Goal: Task Accomplishment & Management: Use online tool/utility

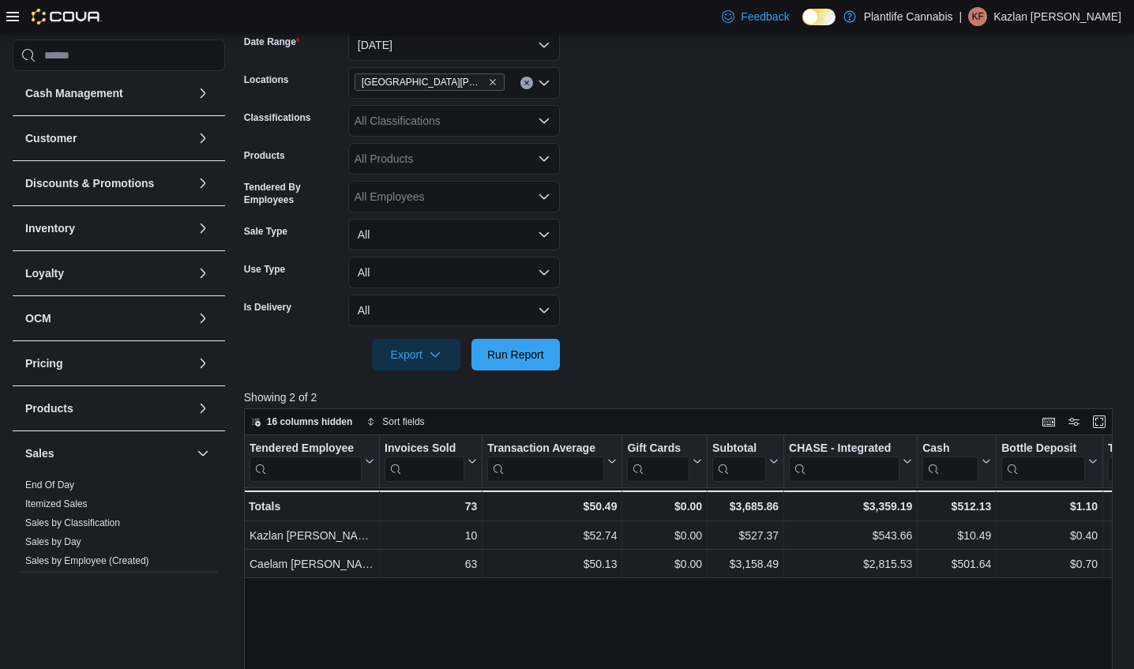
scroll to position [233, 0]
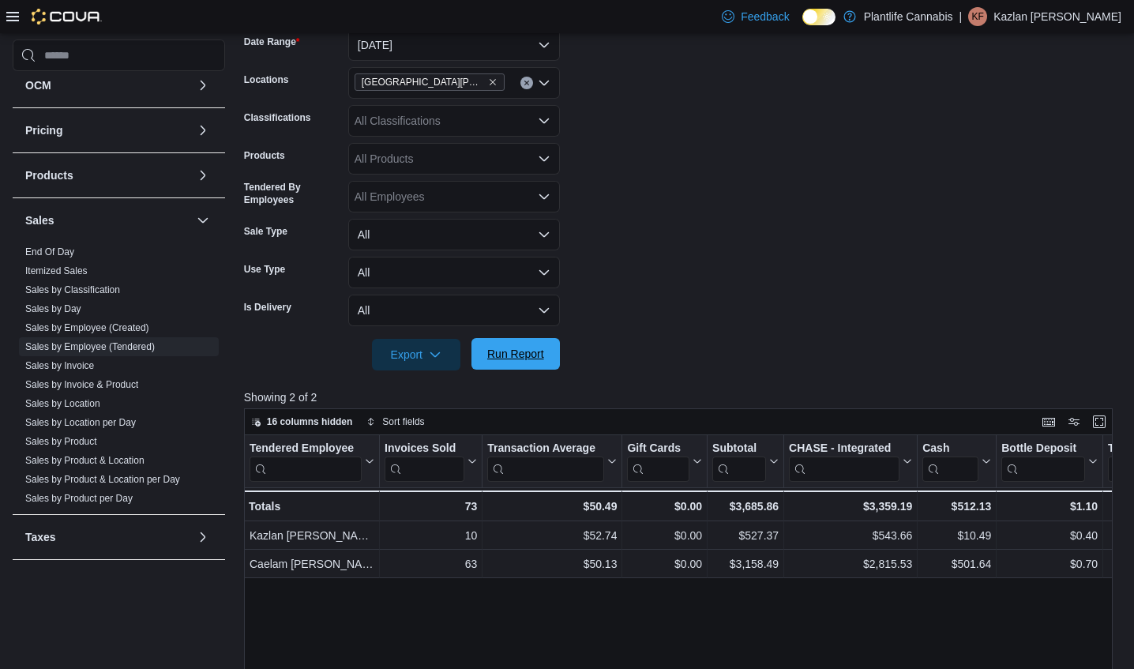
drag, startPoint x: 512, startPoint y: 343, endPoint x: 475, endPoint y: 354, distance: 39.3
click at [513, 343] on span "Run Report" at bounding box center [515, 354] width 69 height 32
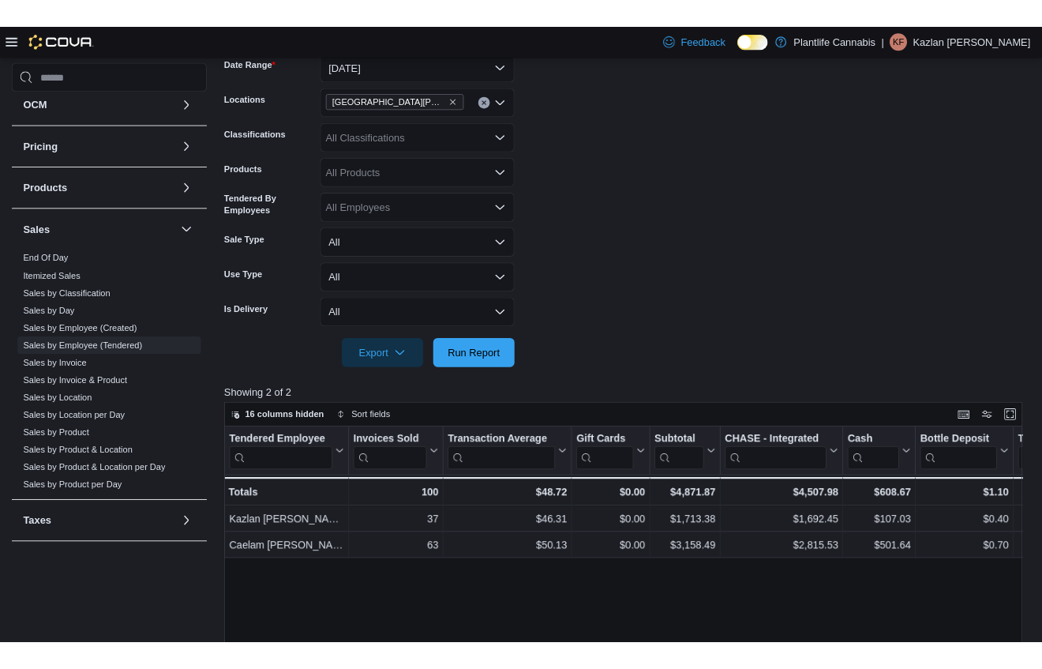
scroll to position [220, 0]
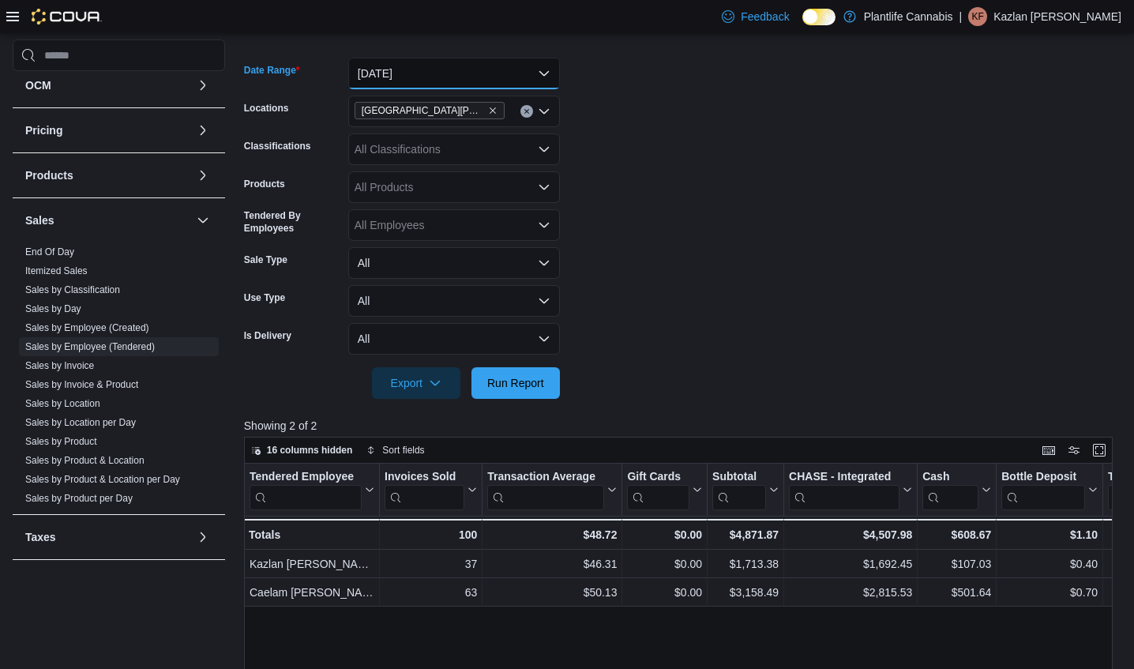
click at [499, 77] on button "[DATE]" at bounding box center [454, 74] width 212 height 32
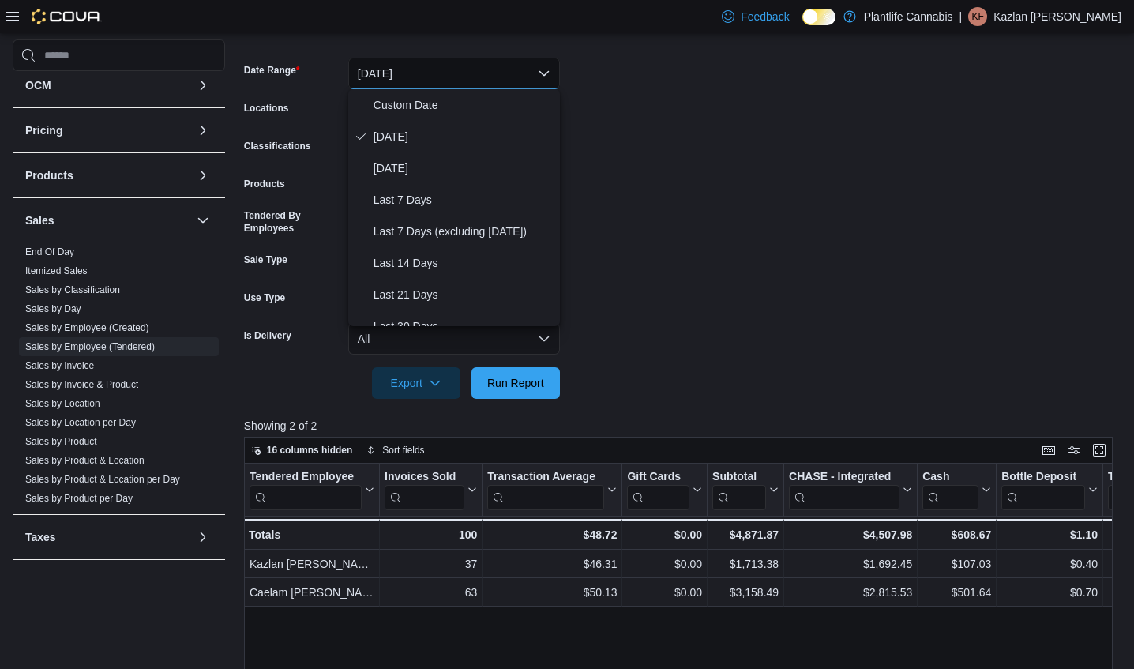
click at [674, 103] on form "Date Range [DATE] Locations [GEOGRAPHIC_DATA][PERSON_NAME] Ridge Classification…" at bounding box center [682, 219] width 877 height 360
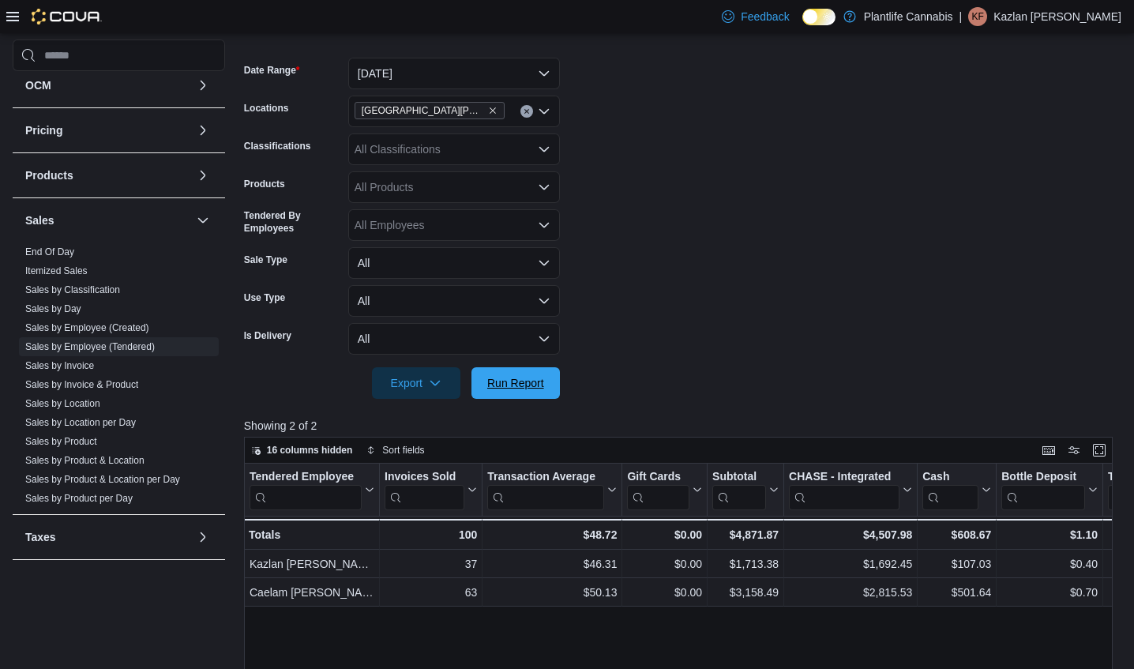
drag, startPoint x: 541, startPoint y: 384, endPoint x: 627, endPoint y: 348, distance: 93.1
click at [544, 384] on span "Run Report" at bounding box center [515, 383] width 57 height 16
click at [627, 347] on form "Date Range [DATE] Locations [GEOGRAPHIC_DATA][PERSON_NAME] Ridge Classification…" at bounding box center [682, 219] width 877 height 360
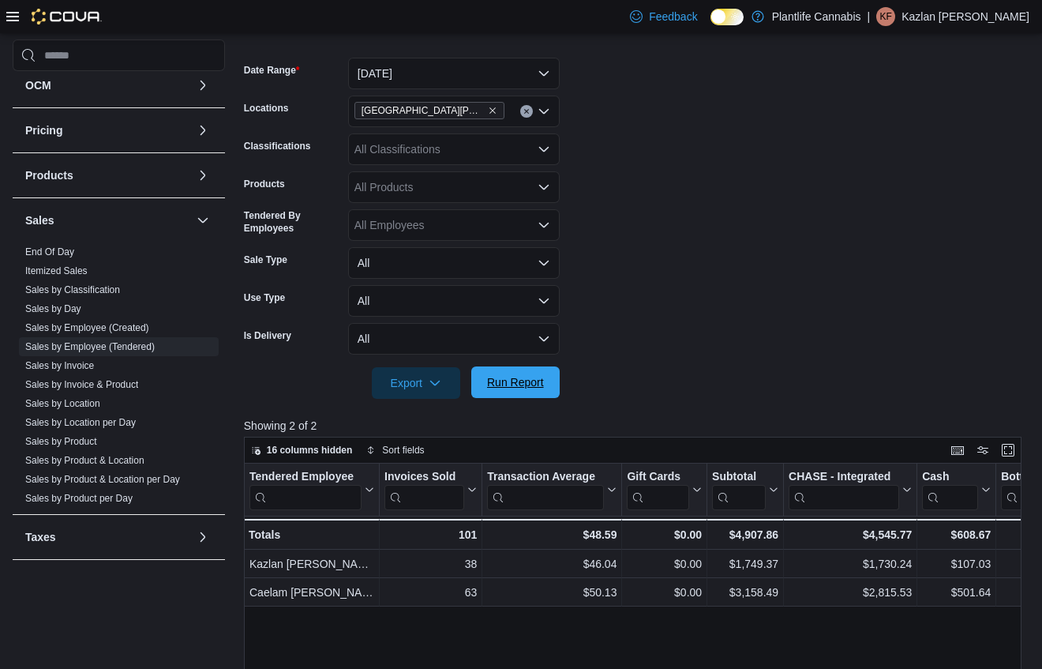
click at [523, 377] on span "Run Report" at bounding box center [515, 382] width 57 height 16
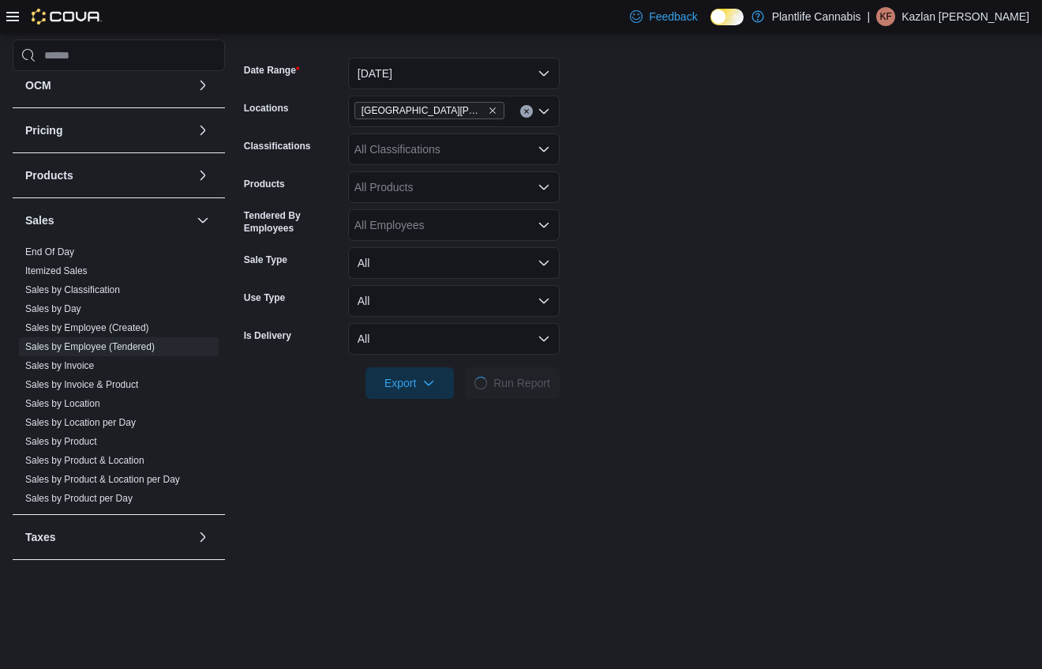
click at [877, 299] on form "Date Range [DATE] Locations [GEOGRAPHIC_DATA][PERSON_NAME] Ridge Classification…" at bounding box center [637, 219] width 786 height 360
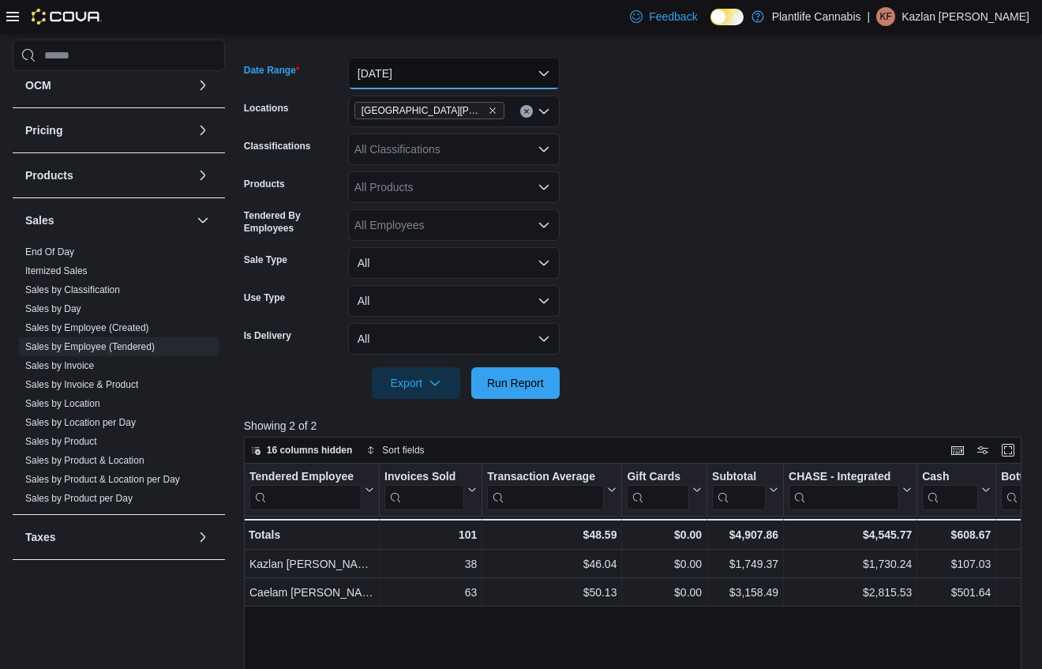
click at [395, 82] on button "[DATE]" at bounding box center [454, 74] width 212 height 32
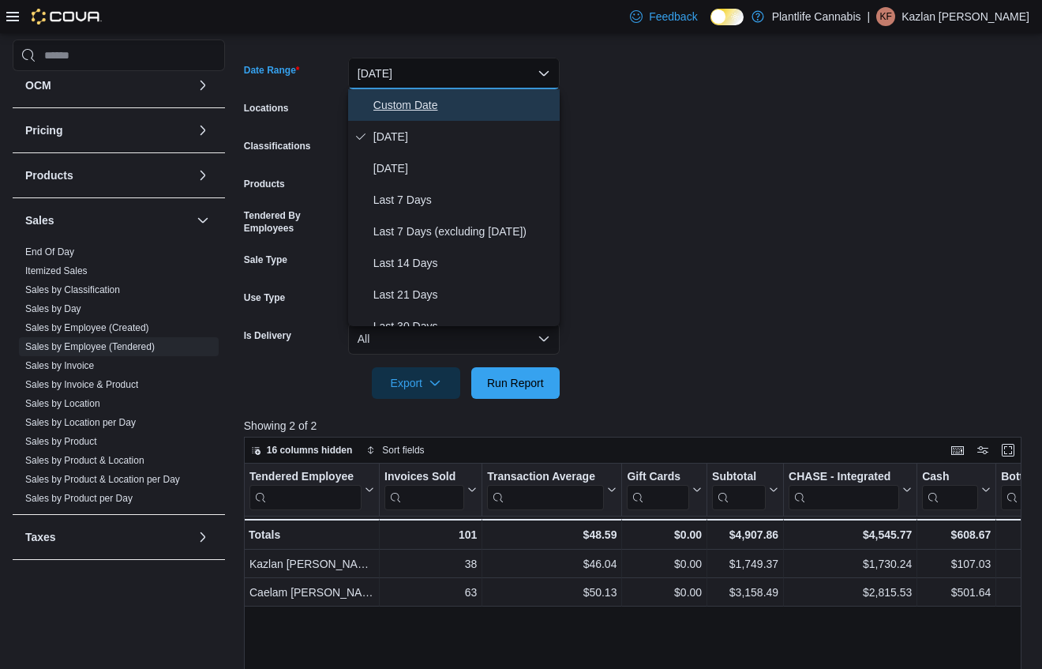
click at [409, 104] on span "Custom Date" at bounding box center [463, 105] width 180 height 19
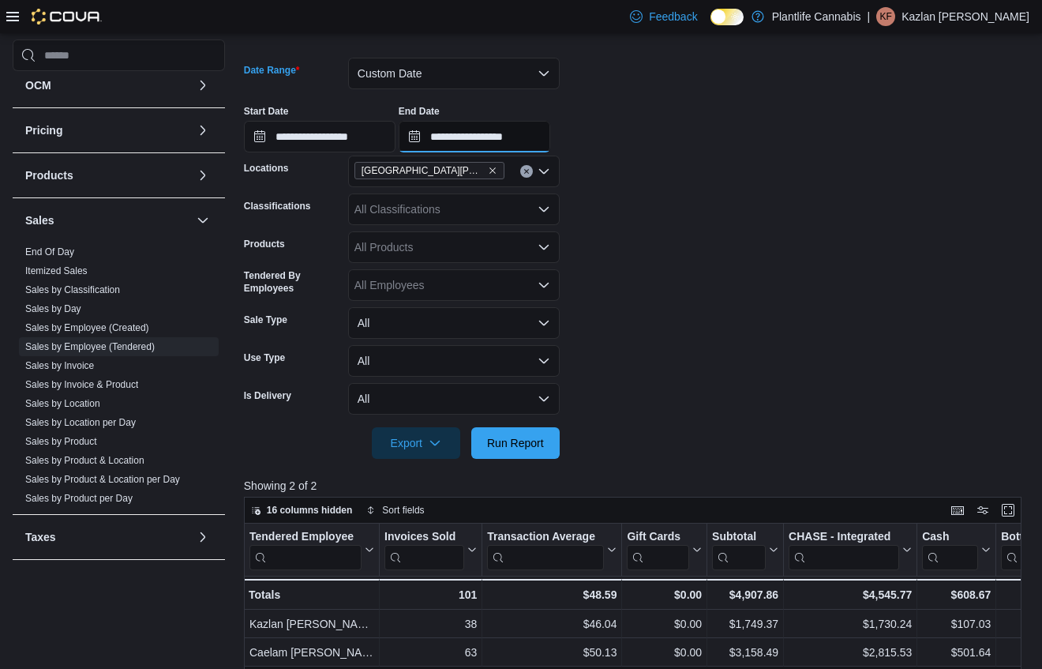
click at [524, 129] on input "**********" at bounding box center [475, 137] width 152 height 32
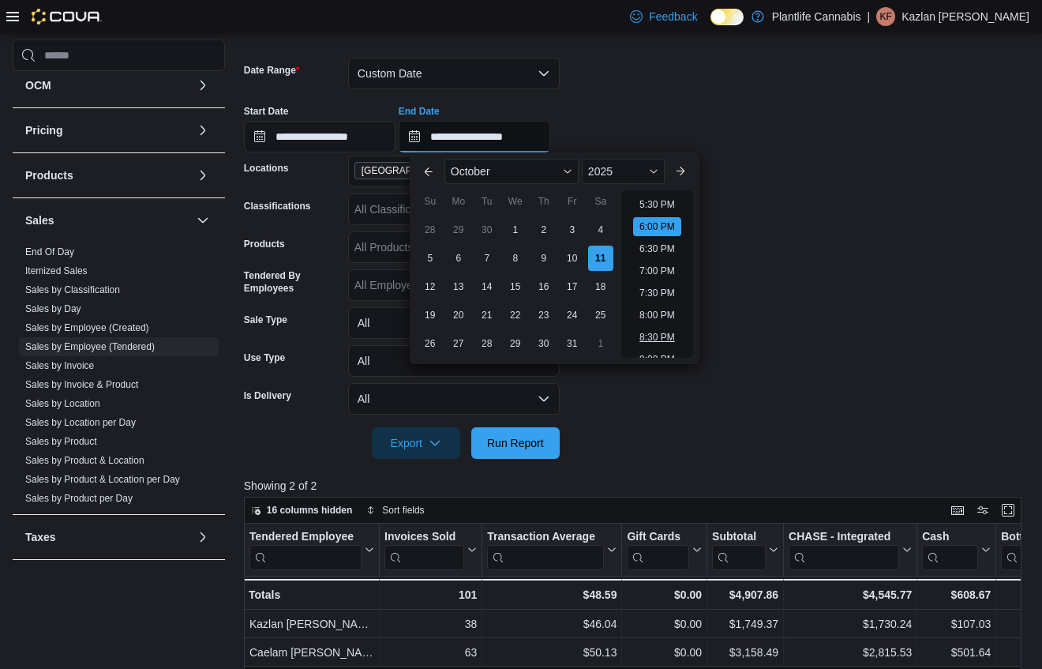
scroll to position [767, 0]
click at [659, 255] on li "6:30 PM" at bounding box center [657, 254] width 48 height 19
type input "**********"
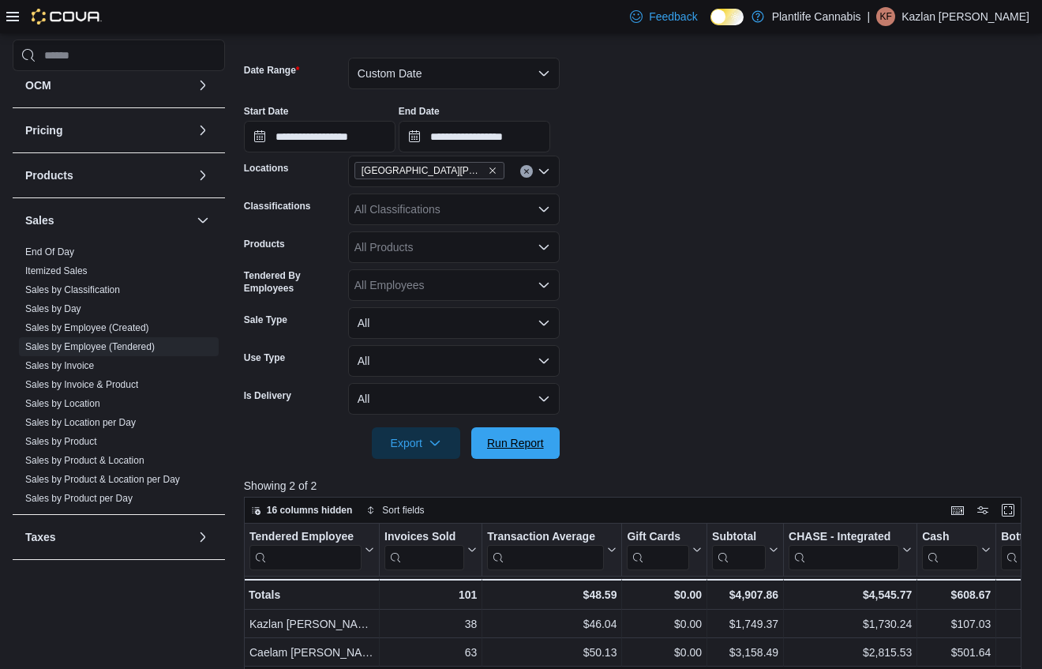
drag, startPoint x: 535, startPoint y: 447, endPoint x: 467, endPoint y: 364, distance: 107.7
click at [535, 446] on span "Run Report" at bounding box center [515, 443] width 57 height 16
click at [381, 134] on input "**********" at bounding box center [320, 137] width 152 height 32
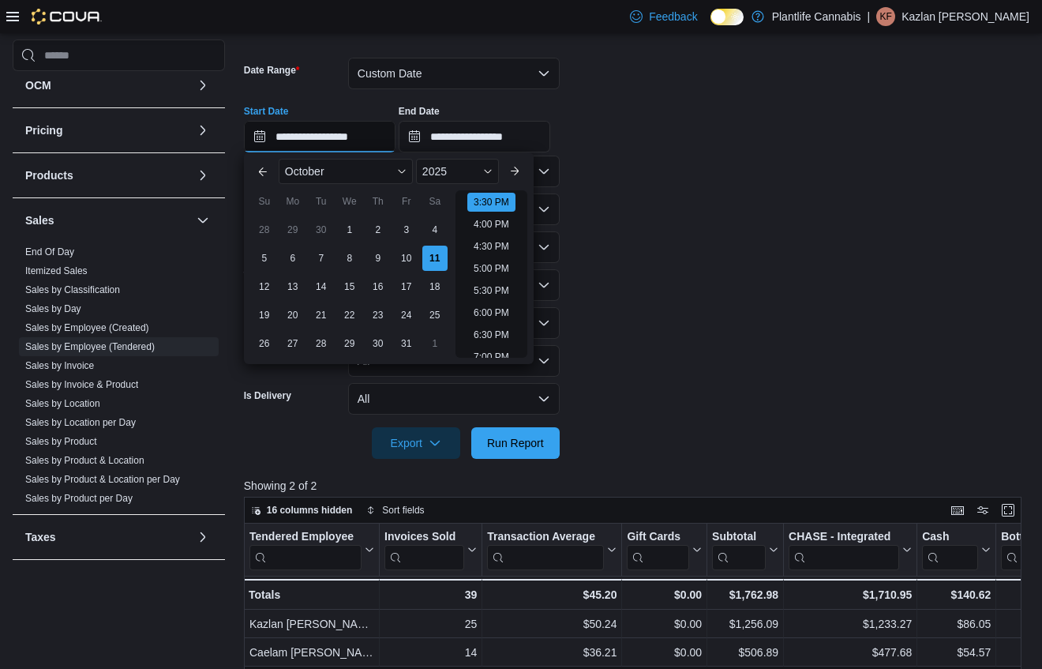
scroll to position [685, 0]
click at [501, 226] on li "4:00 PM" at bounding box center [491, 225] width 48 height 19
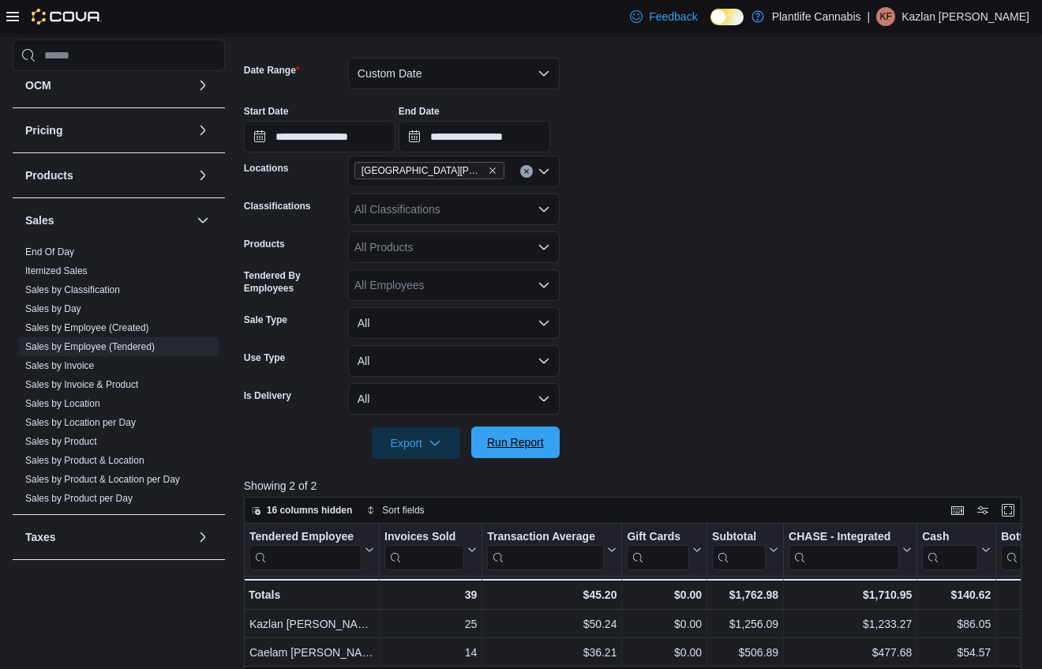
click at [525, 445] on span "Run Report" at bounding box center [515, 442] width 57 height 16
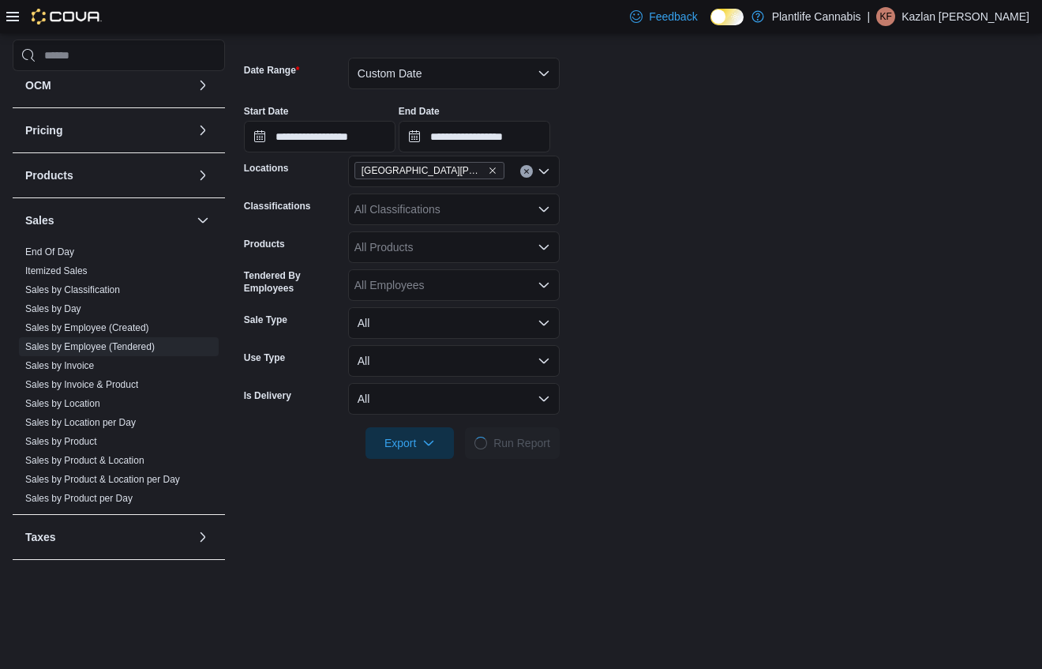
scroll to position [219, 0]
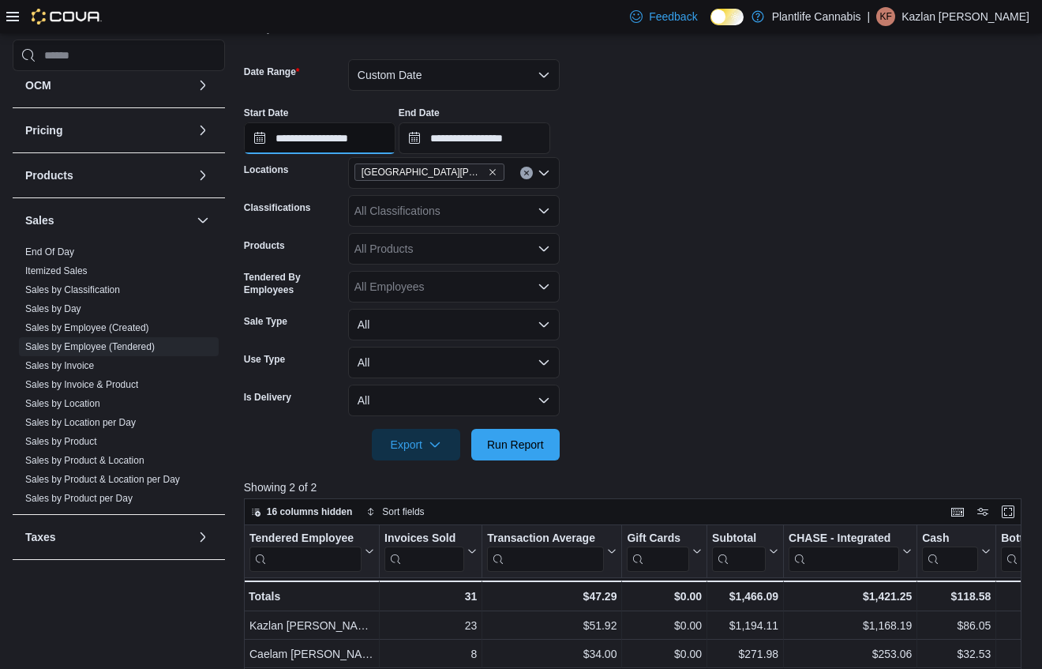
click at [376, 141] on input "**********" at bounding box center [320, 138] width 152 height 32
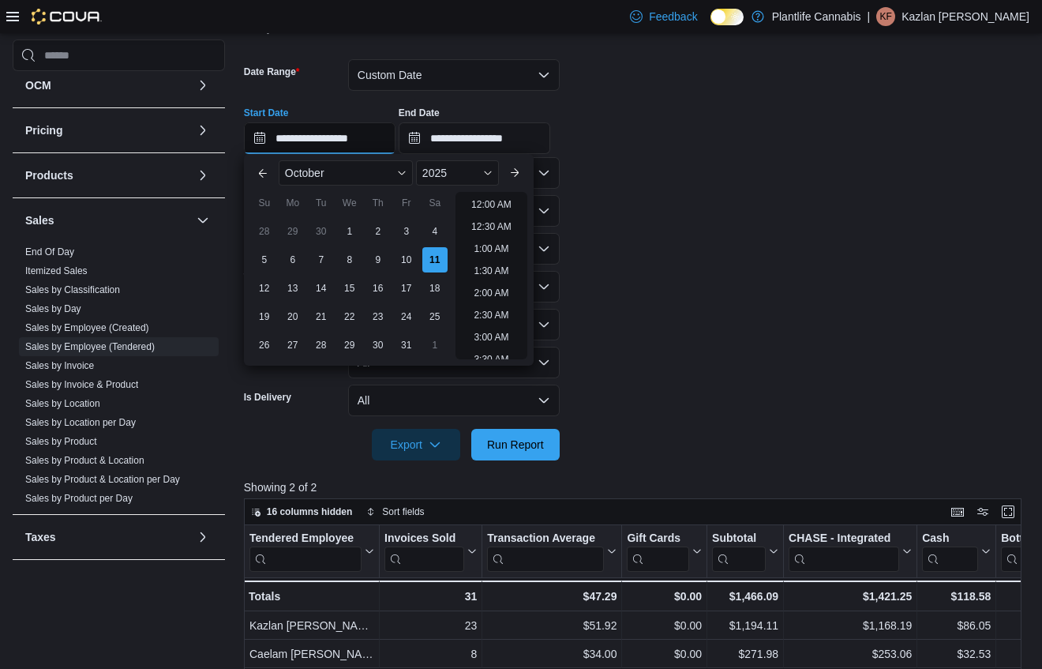
scroll to position [756, 0]
drag, startPoint x: 501, startPoint y: 265, endPoint x: 500, endPoint y: 242, distance: 22.2
click at [502, 264] on li "6:30 PM" at bounding box center [491, 266] width 48 height 19
type input "**********"
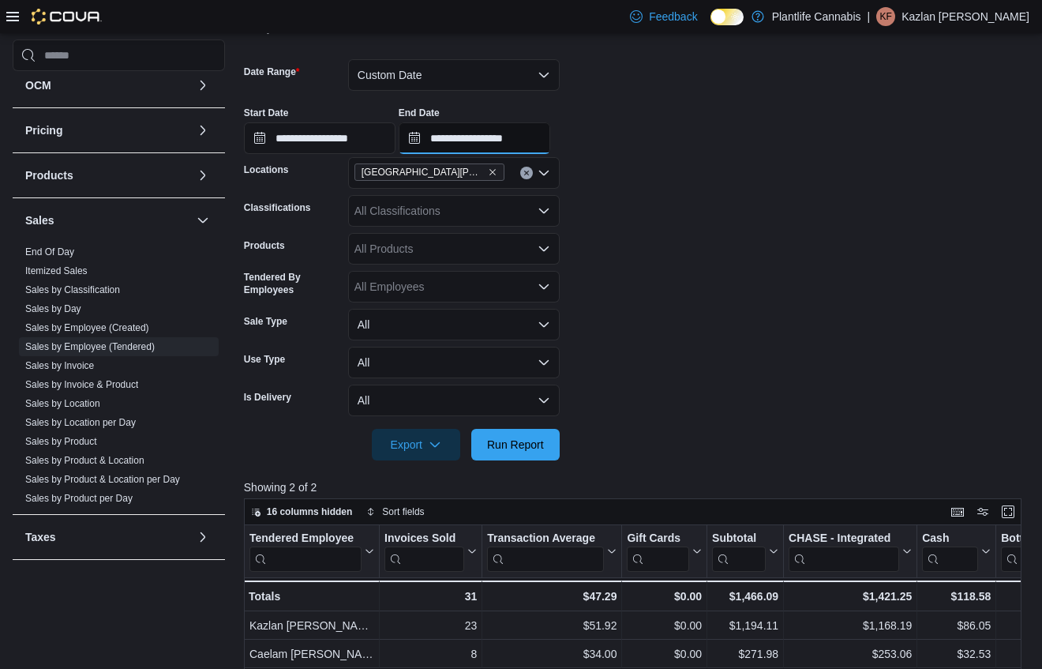
drag, startPoint x: 539, startPoint y: 137, endPoint x: 550, endPoint y: 138, distance: 11.1
click at [539, 137] on input "**********" at bounding box center [475, 138] width 152 height 32
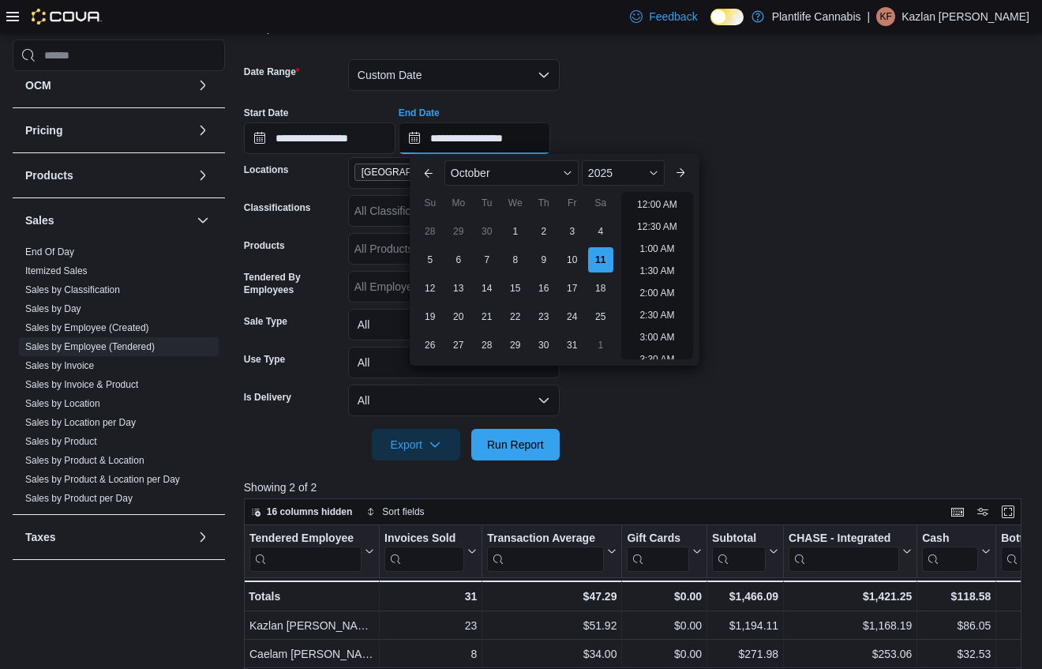
scroll to position [867, 0]
click at [655, 288] on li "9:30 PM" at bounding box center [657, 288] width 48 height 19
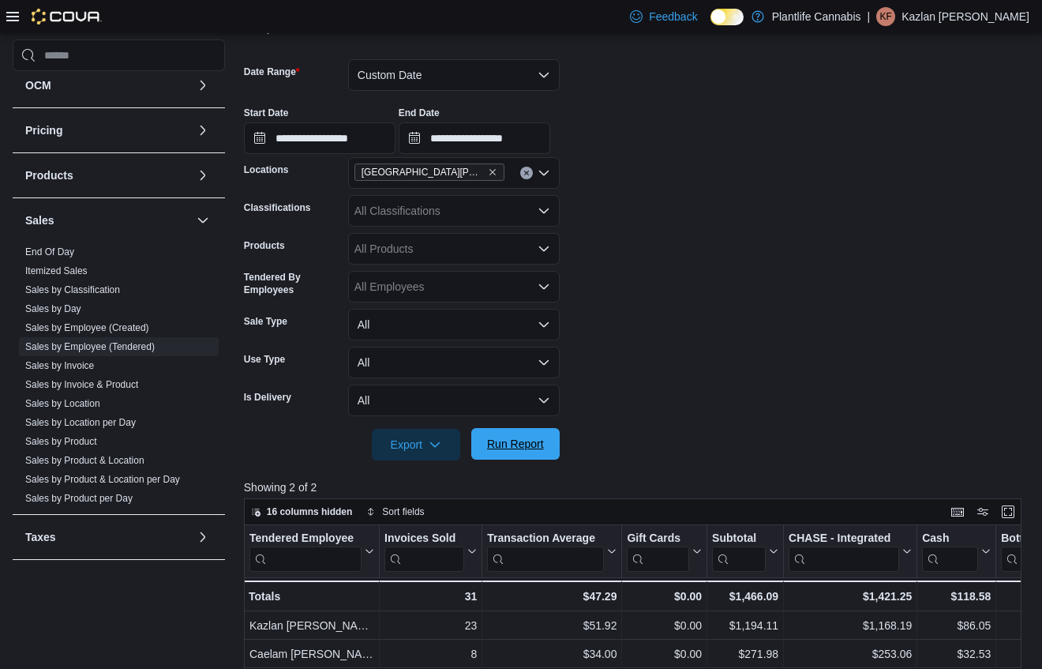
click at [520, 447] on span "Run Report" at bounding box center [515, 444] width 57 height 16
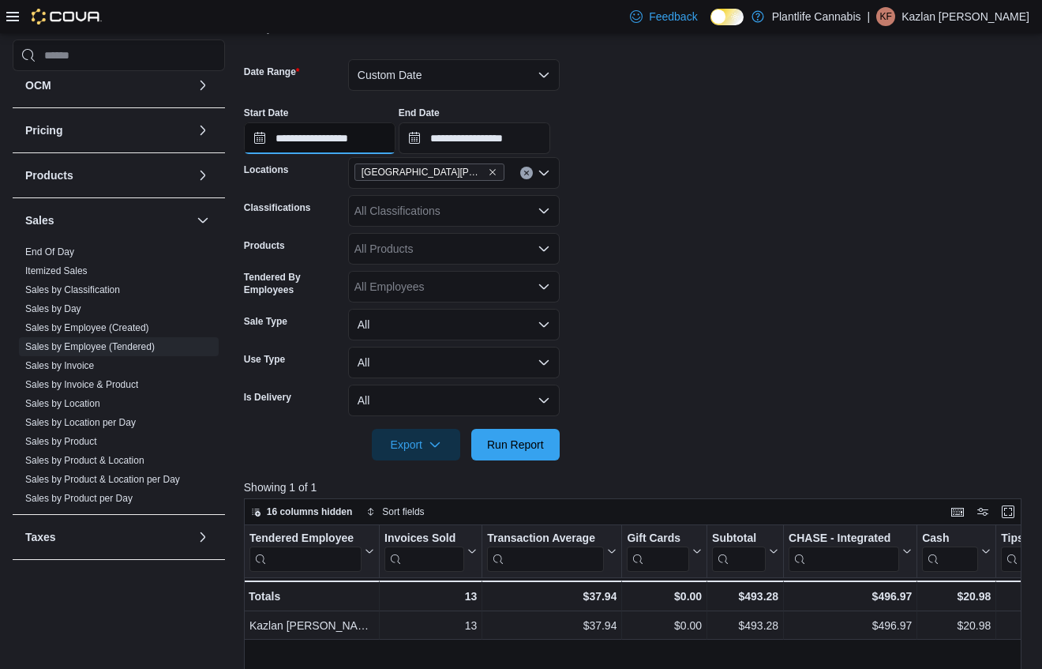
click at [383, 139] on input "**********" at bounding box center [320, 138] width 152 height 32
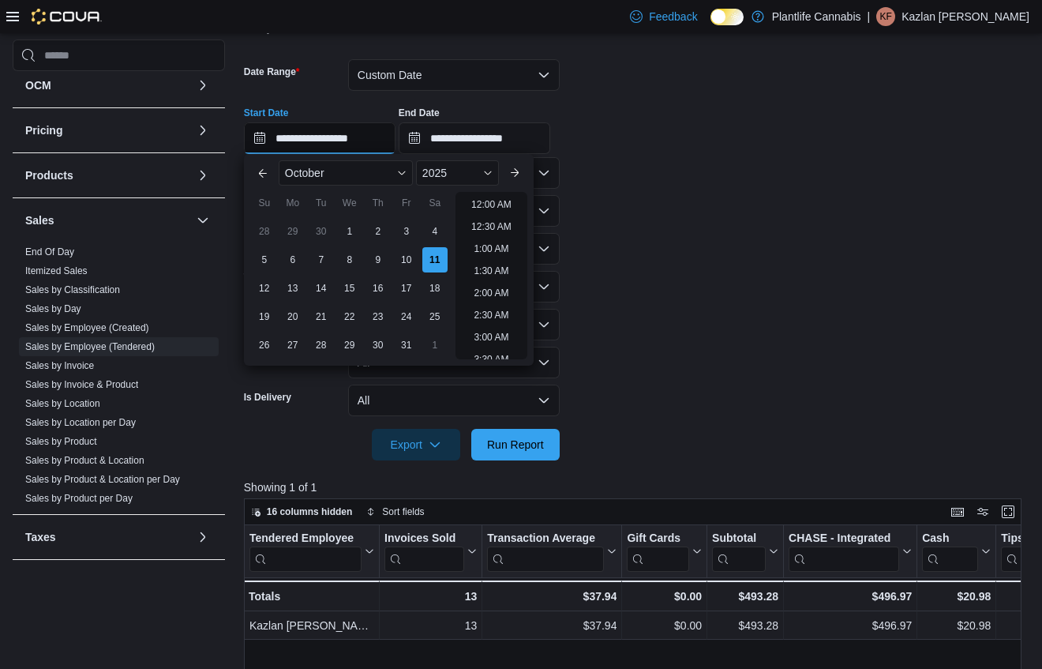
scroll to position [867, 0]
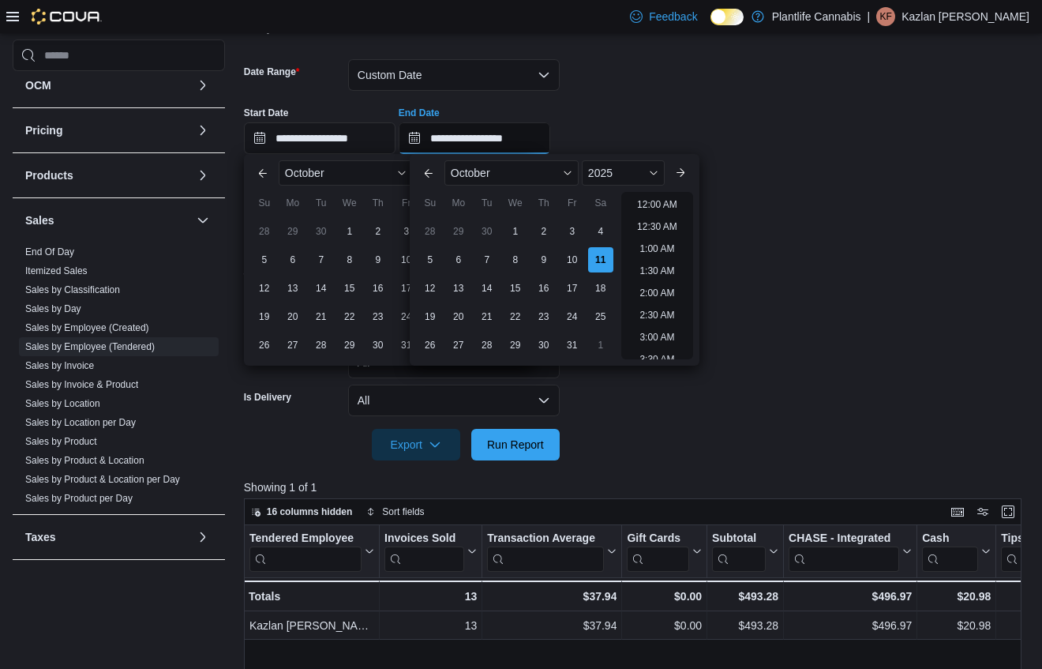
drag, startPoint x: 509, startPoint y: 139, endPoint x: 556, endPoint y: 138, distance: 47.4
click at [509, 139] on input "**********" at bounding box center [475, 138] width 152 height 32
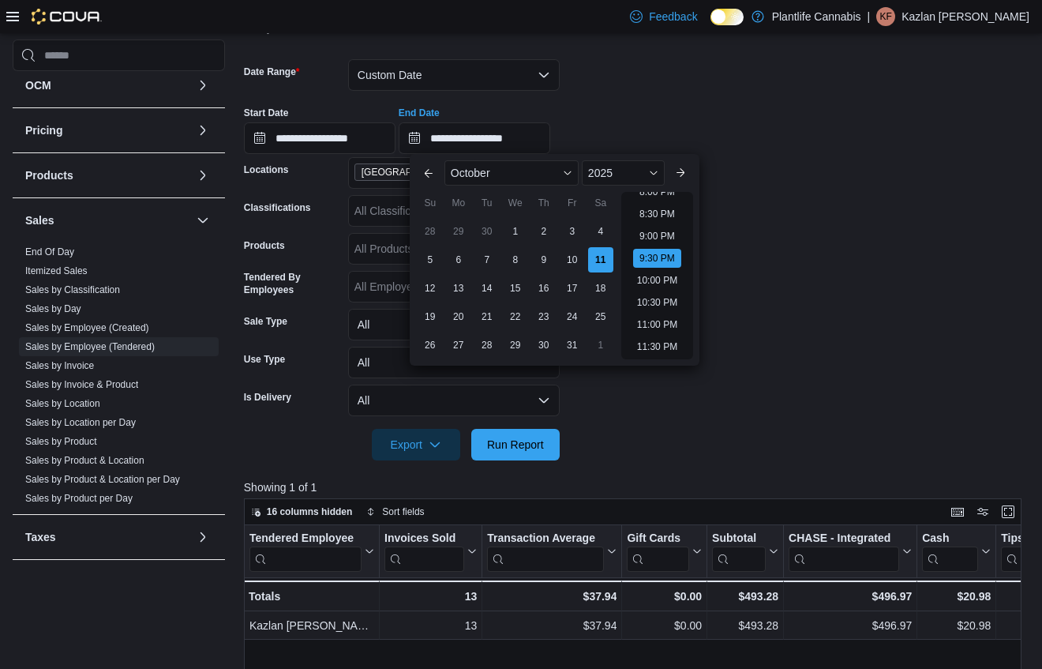
click at [667, 124] on div "**********" at bounding box center [637, 124] width 786 height 60
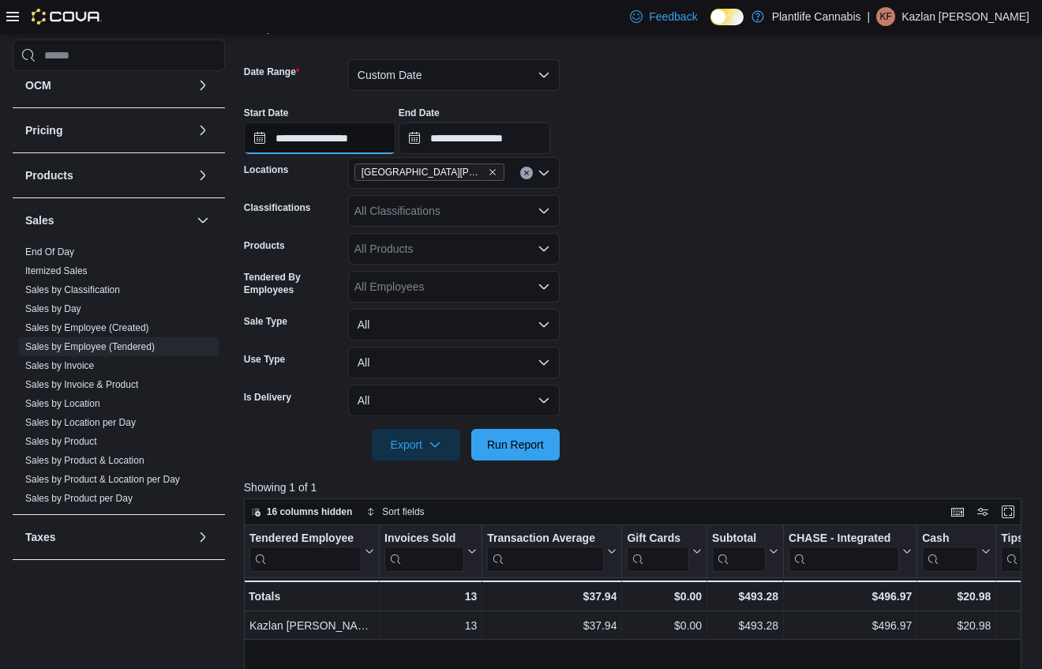
click at [374, 139] on input "**********" at bounding box center [320, 138] width 152 height 32
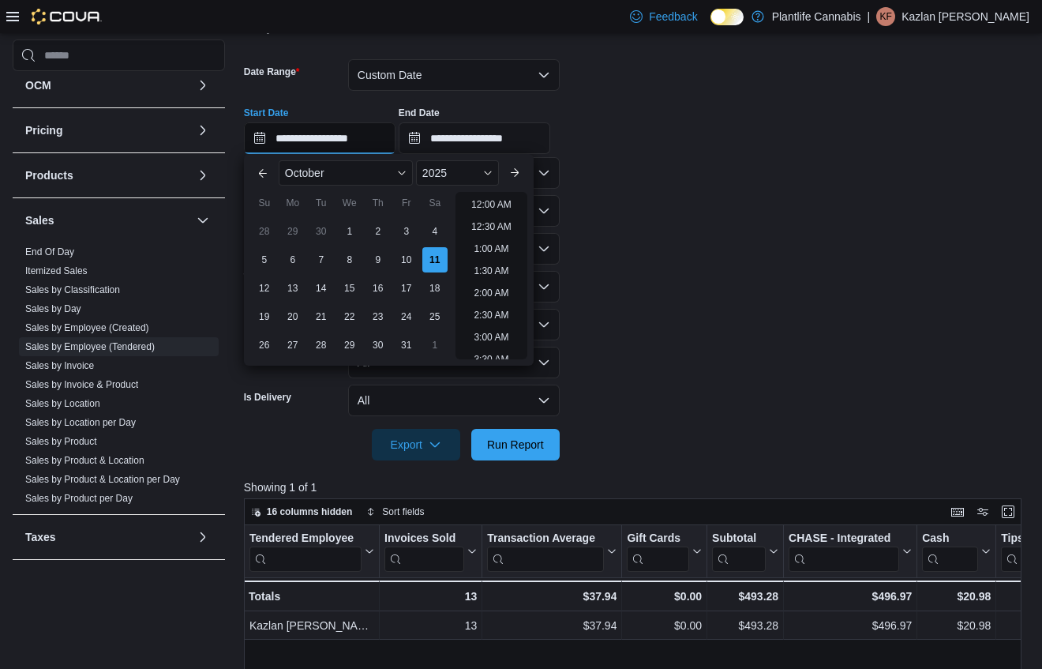
scroll to position [867, 0]
drag, startPoint x: 614, startPoint y: 126, endPoint x: 602, endPoint y: 130, distance: 12.0
click at [611, 126] on div "**********" at bounding box center [637, 124] width 786 height 60
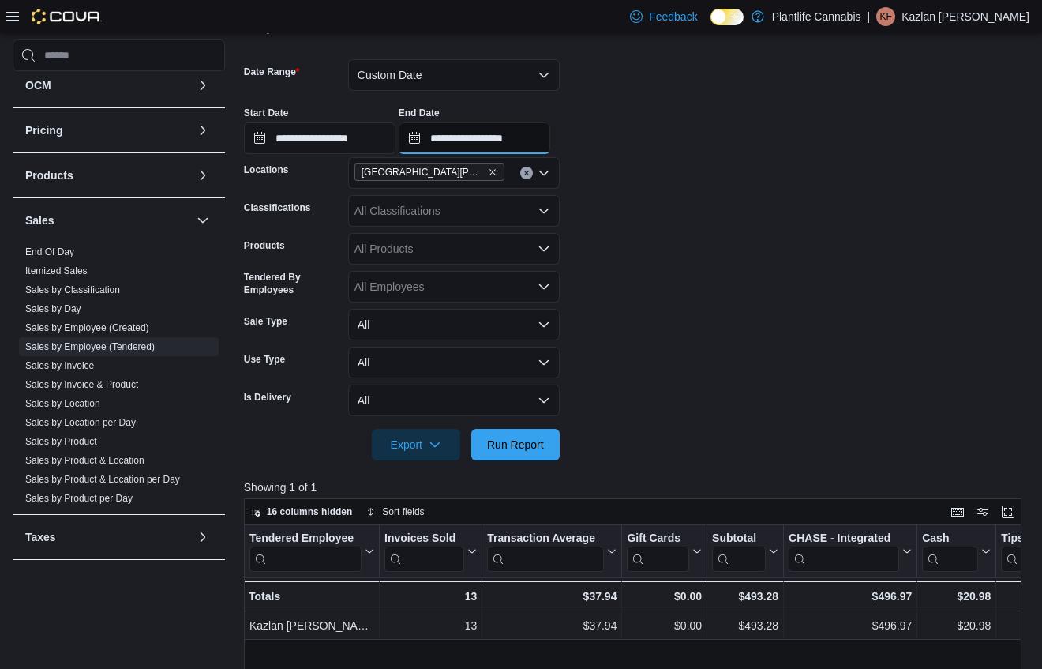
click at [547, 143] on input "**********" at bounding box center [475, 138] width 152 height 32
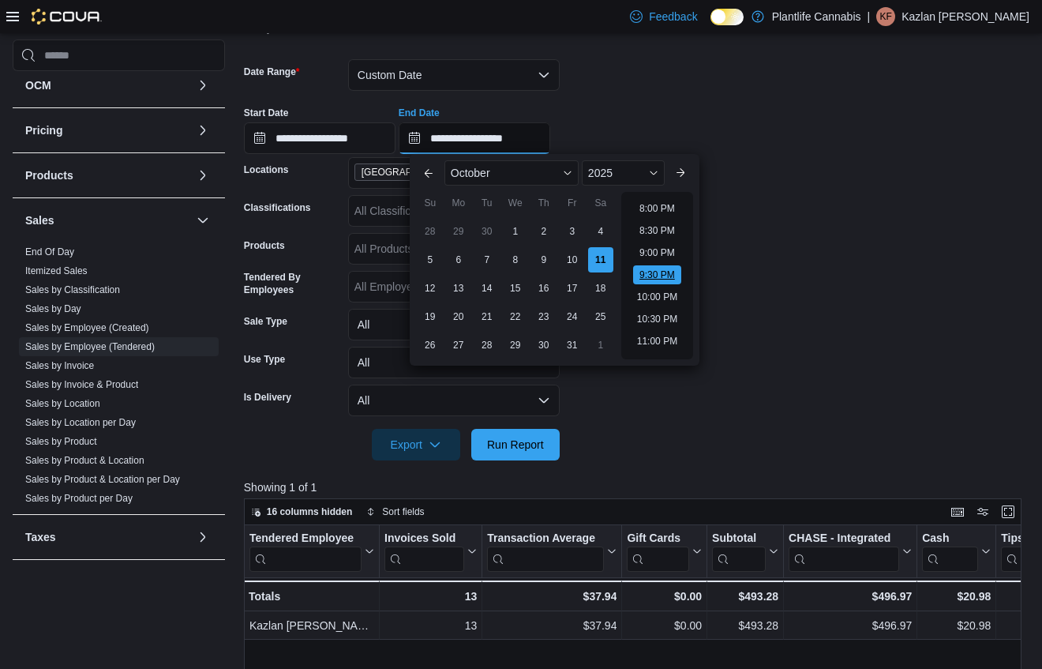
scroll to position [877, 0]
drag, startPoint x: 670, startPoint y: 257, endPoint x: 614, endPoint y: 341, distance: 101.0
click at [669, 257] on li "9:00 PM" at bounding box center [657, 255] width 48 height 19
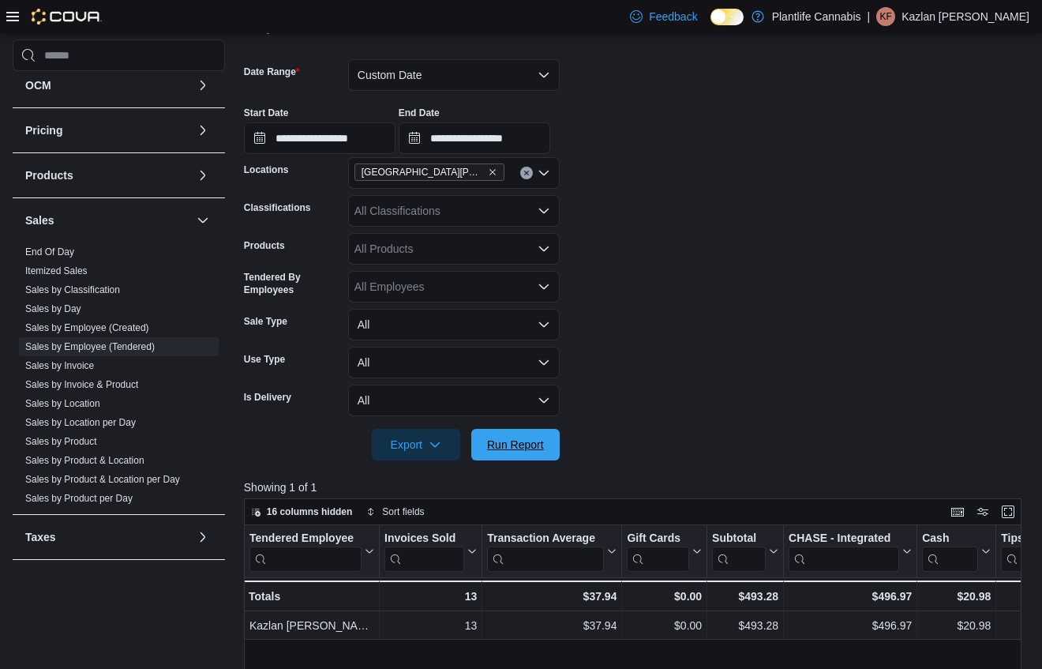
click at [543, 437] on span "Run Report" at bounding box center [515, 445] width 57 height 16
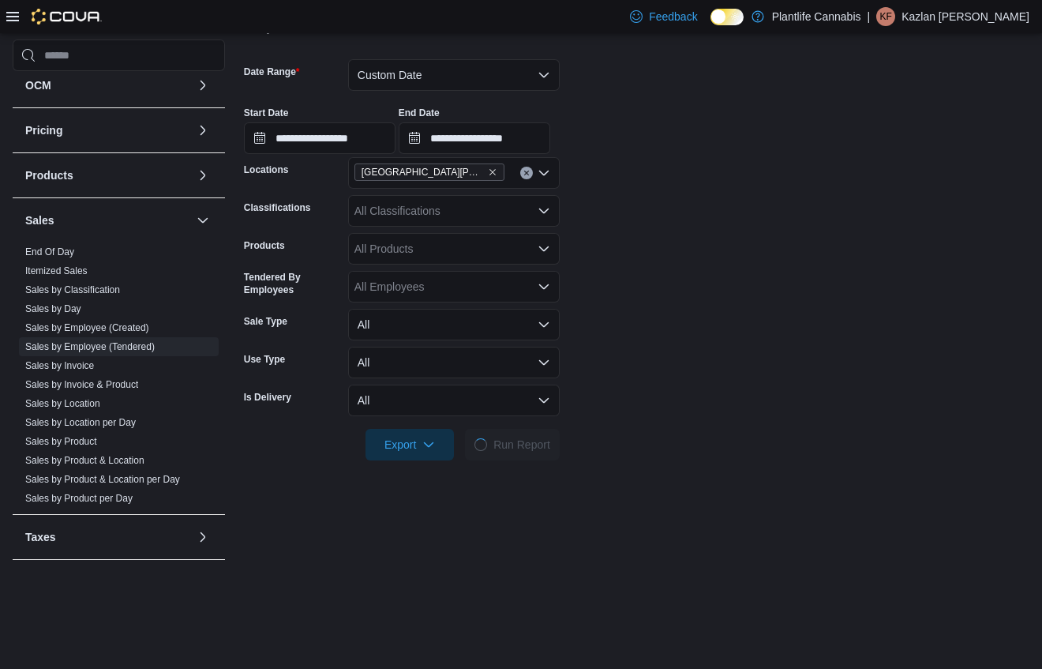
click at [671, 384] on form "**********" at bounding box center [637, 250] width 786 height 420
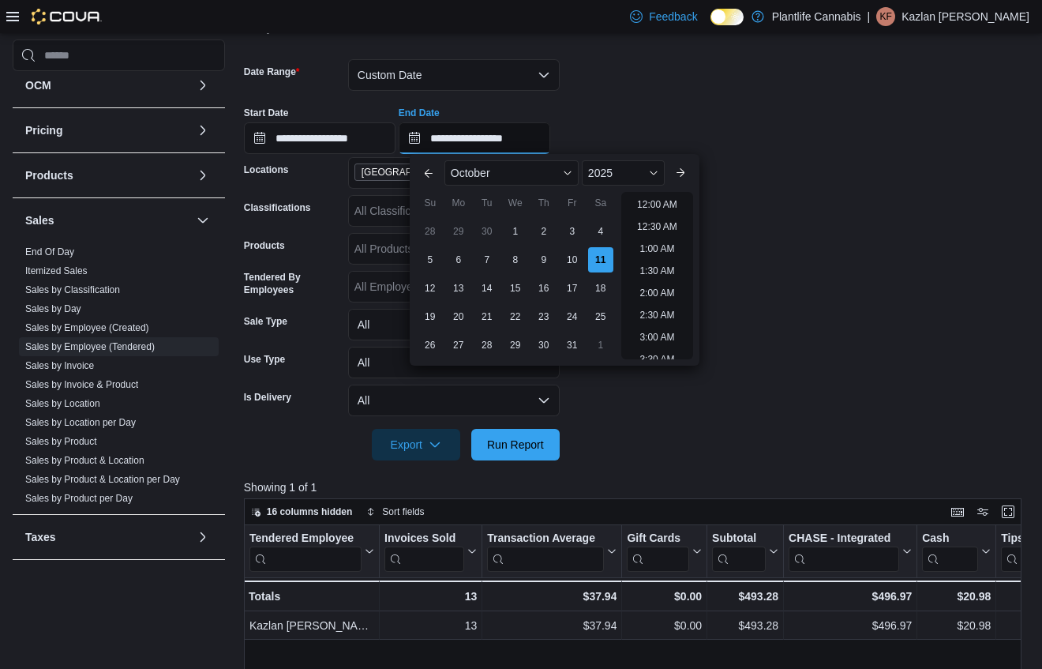
drag, startPoint x: 547, startPoint y: 141, endPoint x: 560, endPoint y: 142, distance: 12.7
click at [548, 141] on input "**********" at bounding box center [475, 138] width 152 height 32
click at [680, 261] on li "9:30 PM" at bounding box center [657, 258] width 48 height 19
type input "**********"
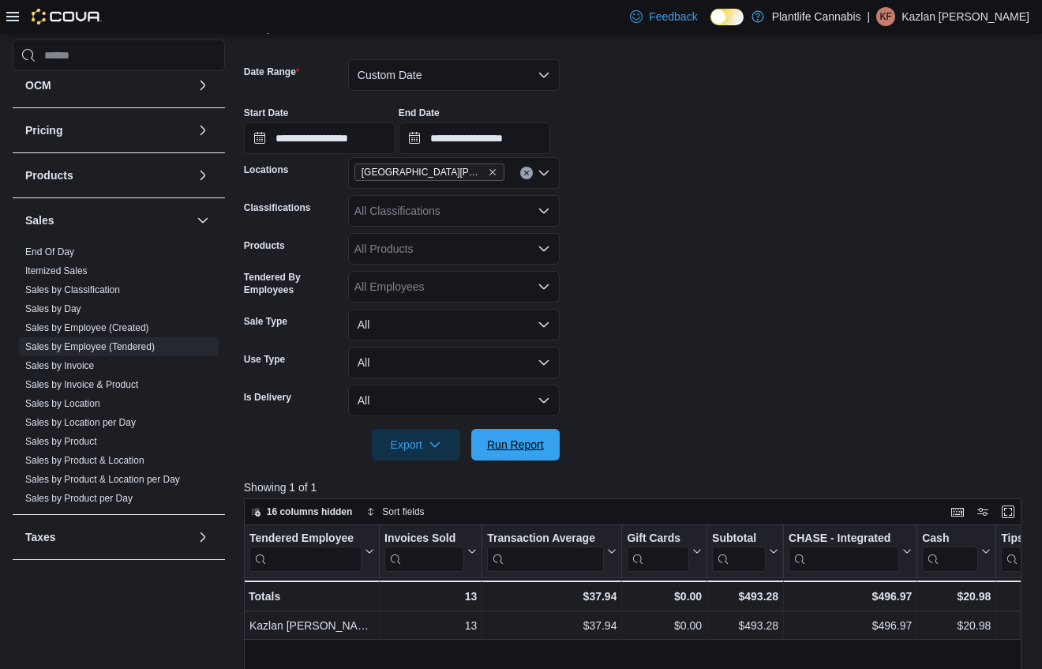
drag, startPoint x: 535, startPoint y: 446, endPoint x: 746, endPoint y: 350, distance: 232.5
click at [536, 445] on span "Run Report" at bounding box center [515, 445] width 57 height 16
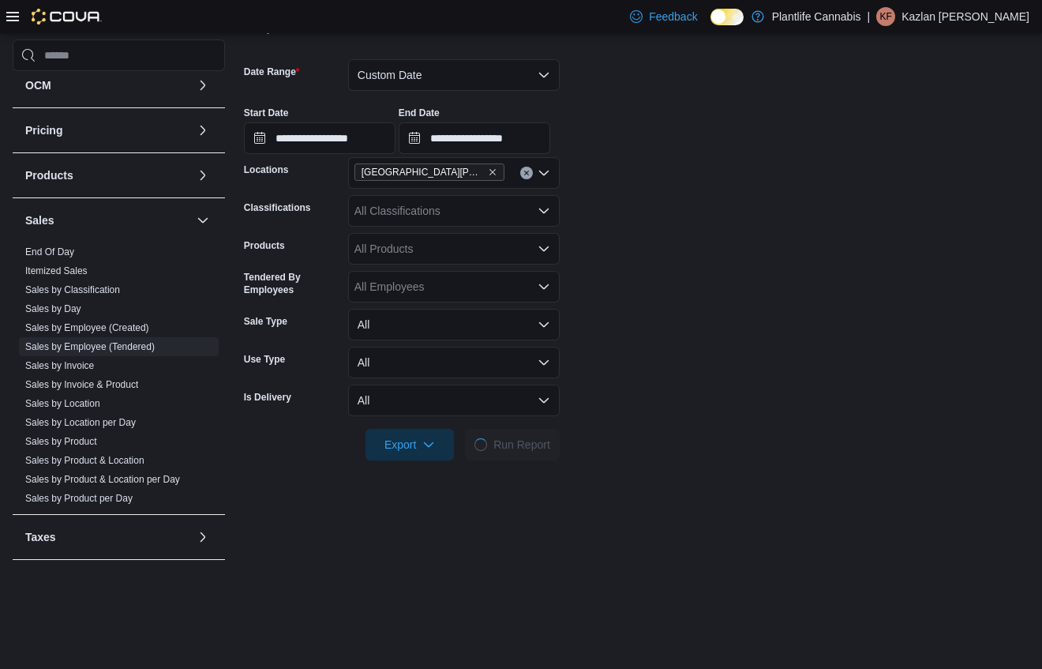
click at [746, 350] on form "**********" at bounding box center [637, 250] width 786 height 420
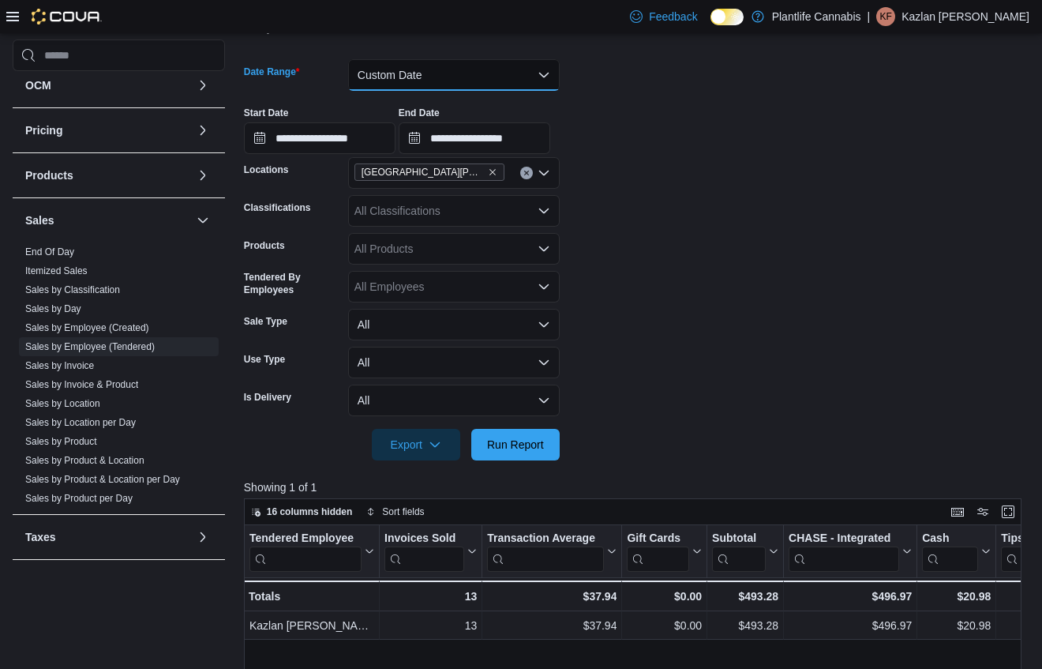
click at [515, 81] on button "Custom Date" at bounding box center [454, 75] width 212 height 32
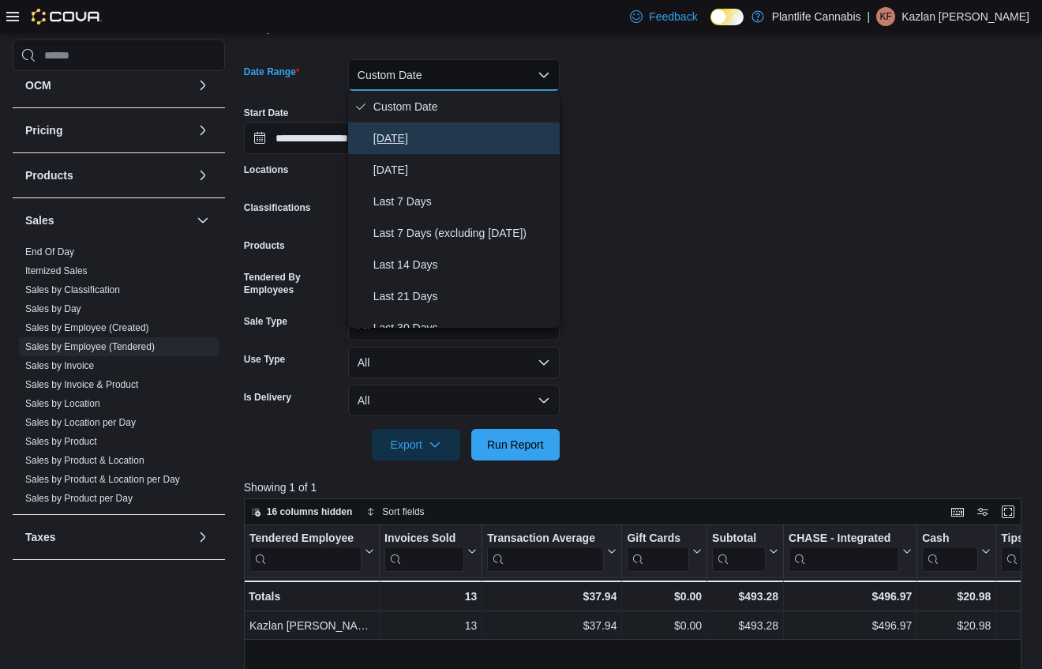
drag, startPoint x: 496, startPoint y: 133, endPoint x: 652, endPoint y: 134, distance: 156.4
click at [509, 132] on span "[DATE]" at bounding box center [463, 138] width 180 height 19
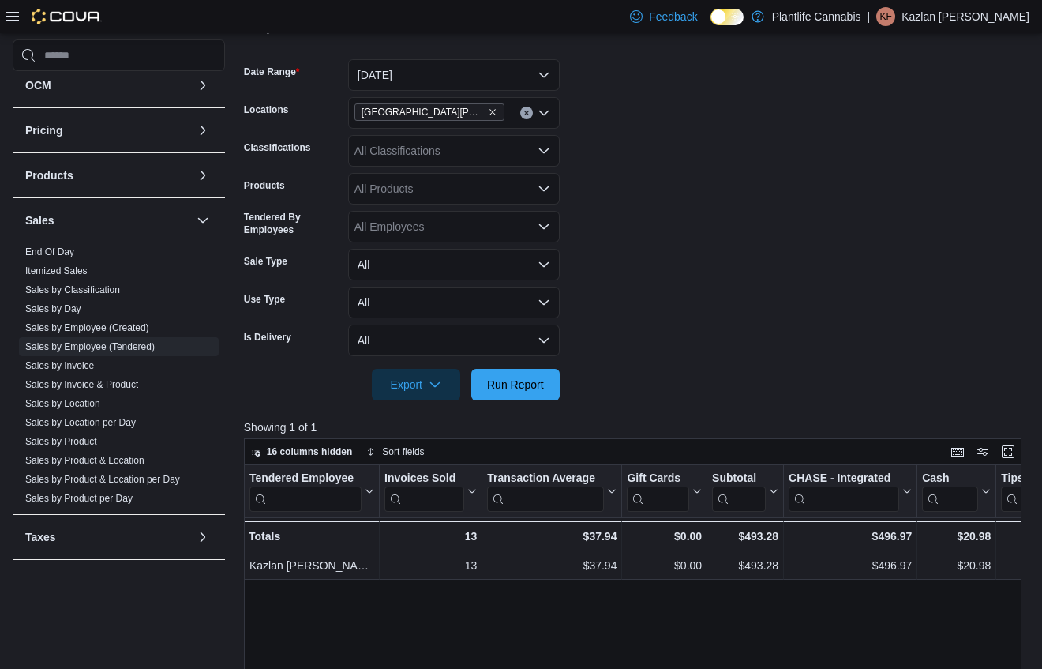
drag, startPoint x: 658, startPoint y: 134, endPoint x: 571, endPoint y: 308, distance: 194.2
click at [656, 137] on form "Date Range [DATE] Locations [GEOGRAPHIC_DATA][PERSON_NAME] Ridge Classification…" at bounding box center [637, 220] width 786 height 360
click at [514, 380] on span "Run Report" at bounding box center [515, 385] width 57 height 16
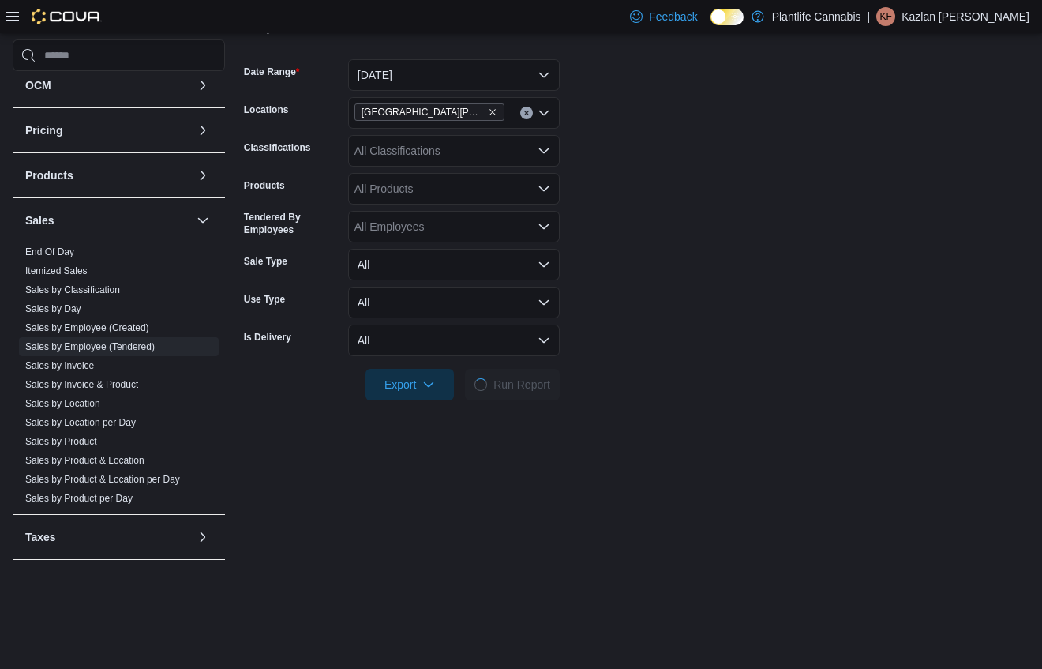
click at [473, 141] on div "All Classifications" at bounding box center [454, 151] width 212 height 32
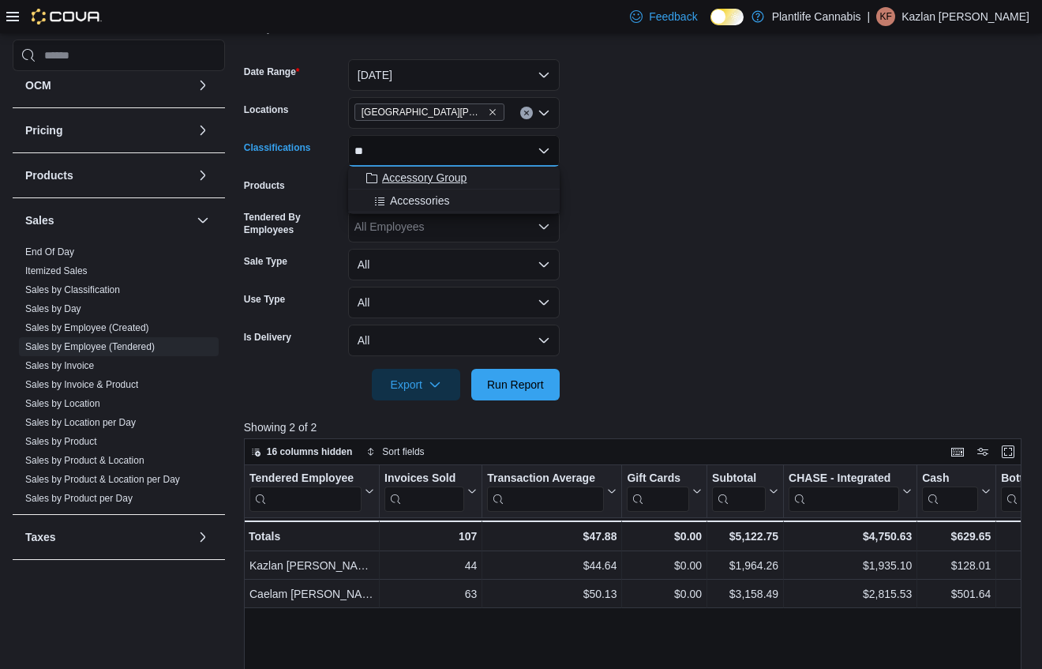
type input "**"
drag, startPoint x: 467, startPoint y: 177, endPoint x: 713, endPoint y: 212, distance: 248.9
click at [486, 181] on div "Accessory Group" at bounding box center [454, 178] width 193 height 16
drag, startPoint x: 713, startPoint y: 212, endPoint x: 691, endPoint y: 225, distance: 25.5
click at [708, 215] on form "Date Range [DATE] Locations [GEOGRAPHIC_DATA][PERSON_NAME] Ridge Classification…" at bounding box center [637, 220] width 786 height 360
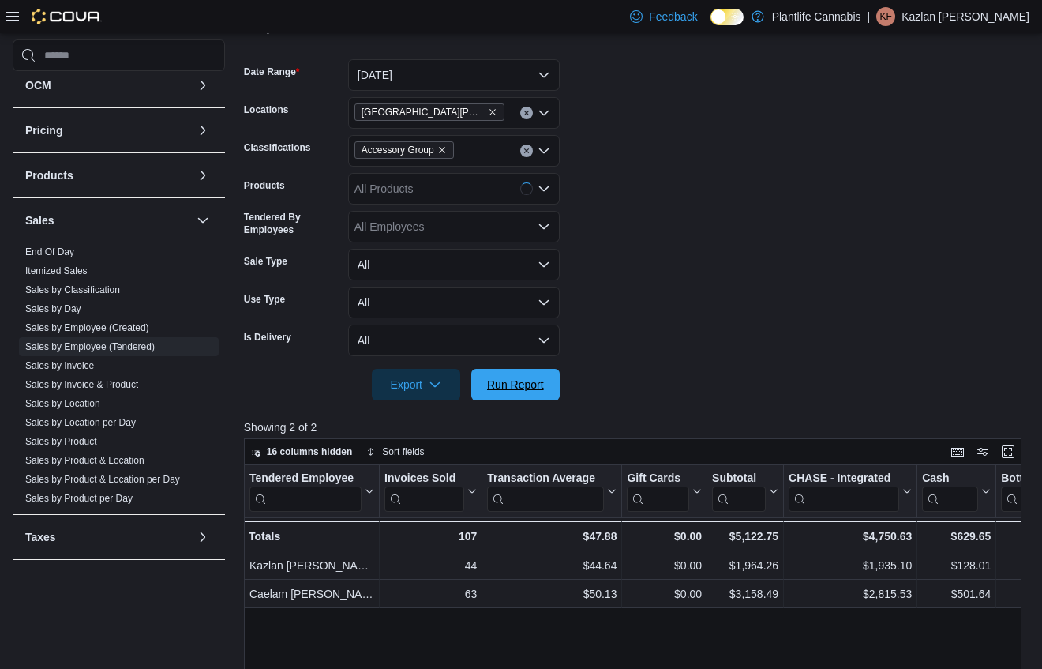
drag, startPoint x: 535, startPoint y: 390, endPoint x: 563, endPoint y: 350, distance: 49.3
click at [535, 388] on span "Run Report" at bounding box center [515, 385] width 57 height 16
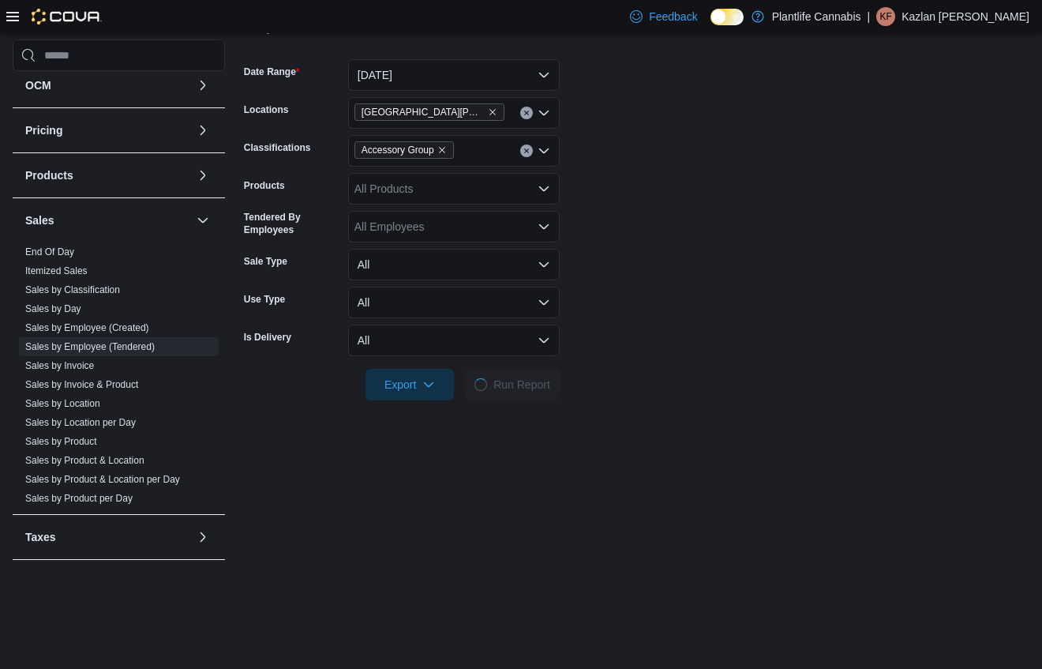
drag, startPoint x: 563, startPoint y: 350, endPoint x: 576, endPoint y: 340, distance: 16.3
click at [572, 343] on form "Date Range [DATE] Locations [GEOGRAPHIC_DATA][PERSON_NAME] Ridge Classification…" at bounding box center [637, 220] width 786 height 360
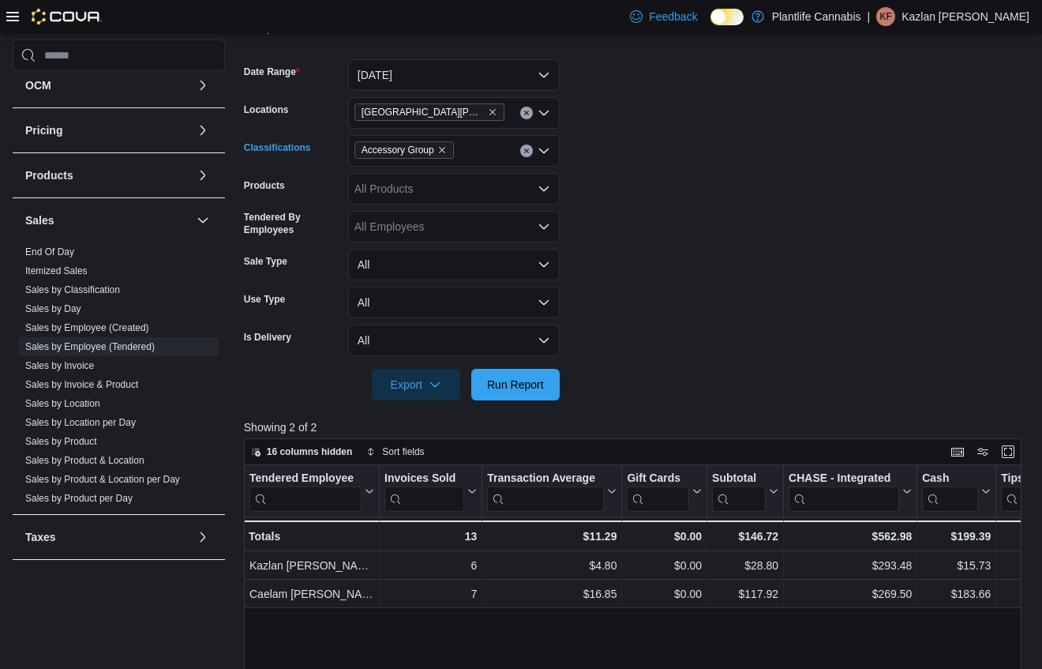
click at [527, 155] on button "Clear input" at bounding box center [526, 150] width 13 height 13
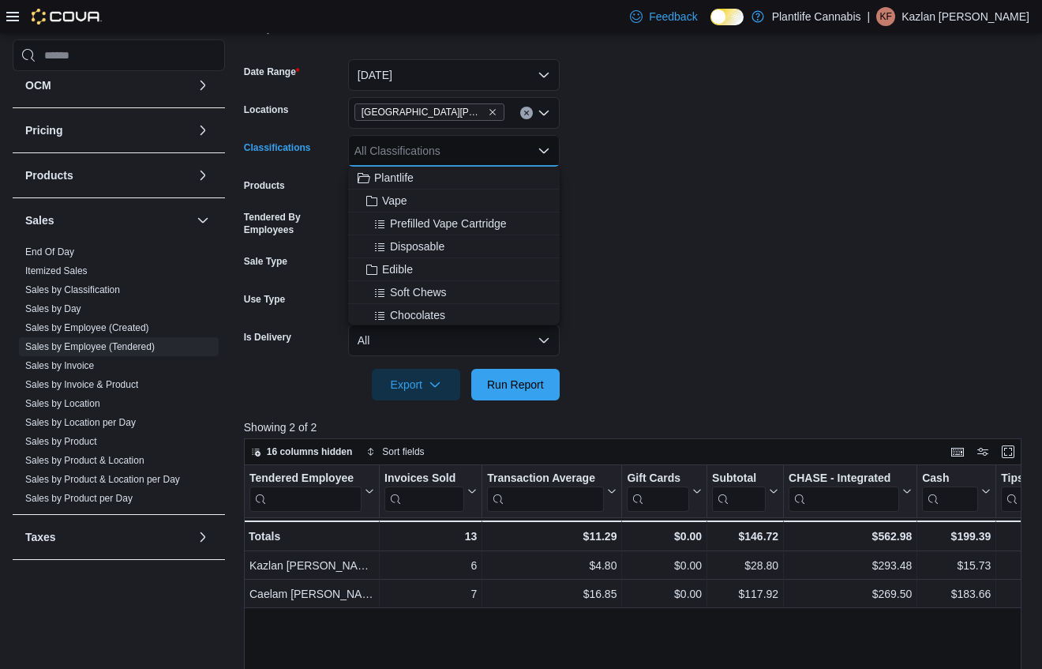
drag, startPoint x: 610, startPoint y: 156, endPoint x: 580, endPoint y: 352, distance: 198.1
click at [606, 160] on form "Date Range [DATE] Locations [GEOGRAPHIC_DATA][PERSON_NAME] Ridge Classification…" at bounding box center [637, 220] width 786 height 360
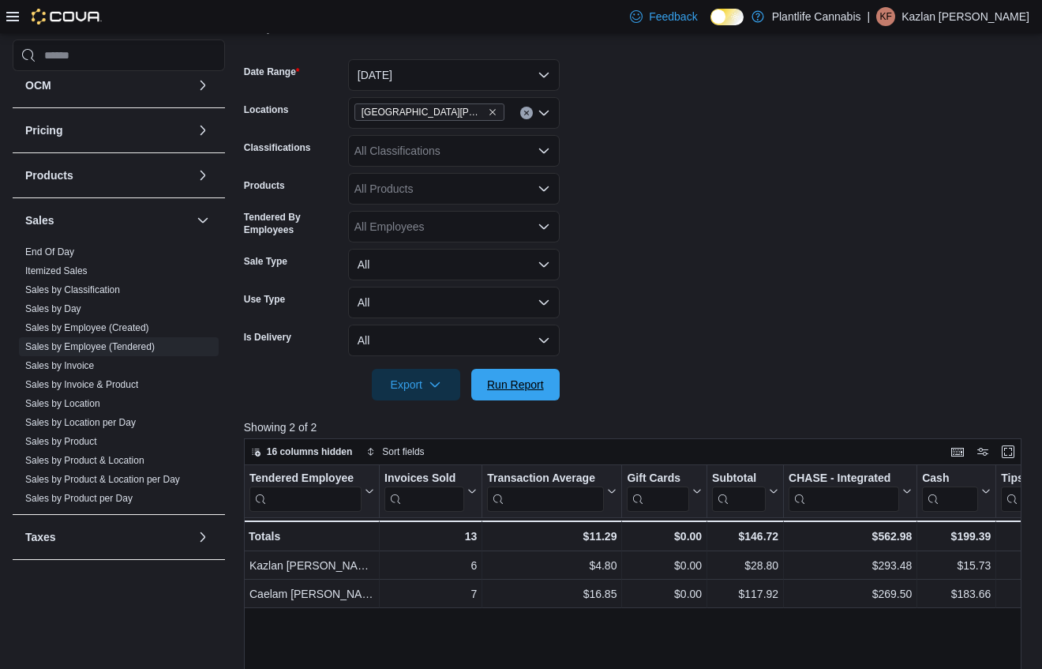
drag, startPoint x: 539, startPoint y: 385, endPoint x: 734, endPoint y: 355, distance: 196.5
click at [542, 386] on span "Run Report" at bounding box center [515, 385] width 57 height 16
click at [739, 351] on form "Date Range [DATE] Locations [GEOGRAPHIC_DATA][PERSON_NAME] Ridge Classification…" at bounding box center [637, 220] width 786 height 360
click at [684, 250] on form "Date Range [DATE] Locations [GEOGRAPHIC_DATA][PERSON_NAME] Ridge Classification…" at bounding box center [637, 220] width 786 height 360
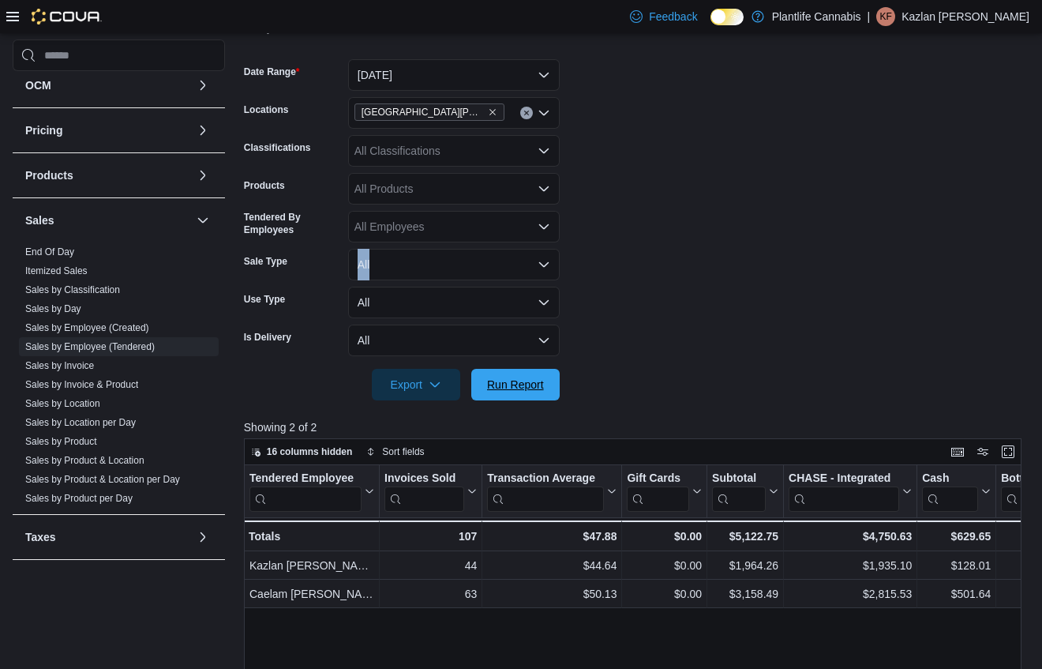
drag, startPoint x: 527, startPoint y: 383, endPoint x: 603, endPoint y: 333, distance: 91.3
click at [531, 383] on span "Run Report" at bounding box center [515, 385] width 57 height 16
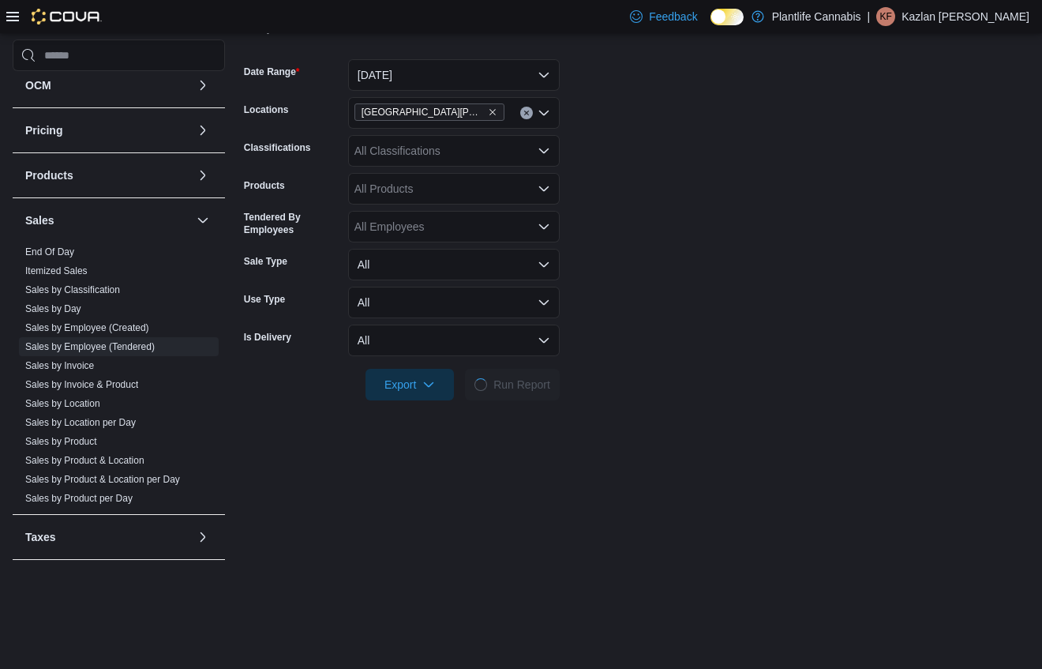
click at [603, 333] on form "Date Range [DATE] Locations [GEOGRAPHIC_DATA][PERSON_NAME] Ridge Classification…" at bounding box center [637, 220] width 786 height 360
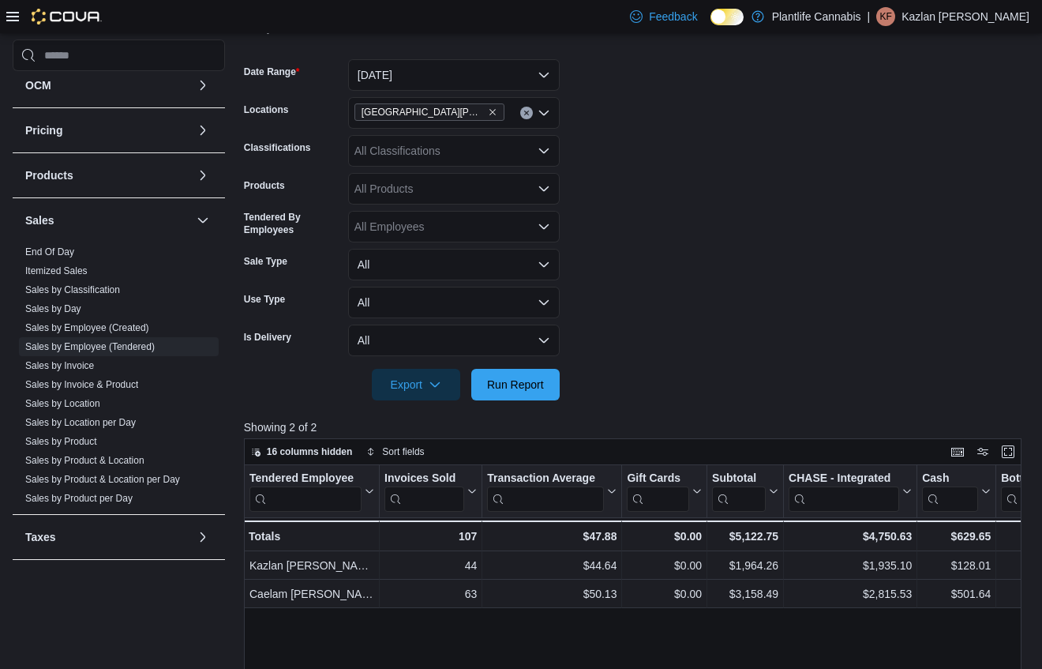
click at [499, 105] on div "[GEOGRAPHIC_DATA][PERSON_NAME]" at bounding box center [454, 113] width 212 height 32
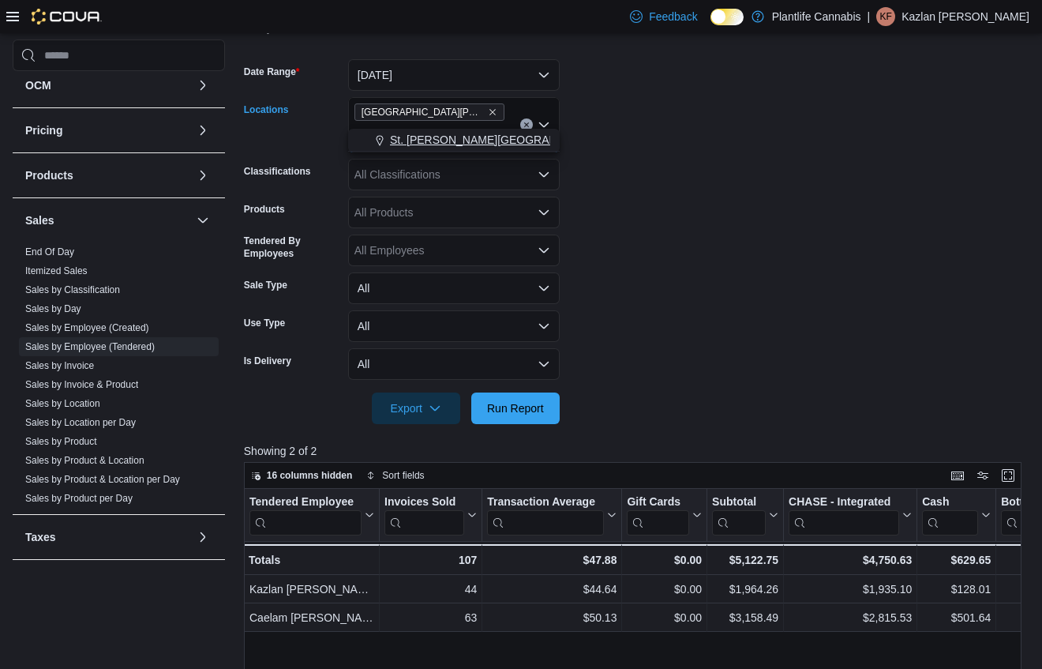
type input "**"
click at [494, 138] on span "St. [PERSON_NAME][GEOGRAPHIC_DATA]" at bounding box center [501, 140] width 223 height 16
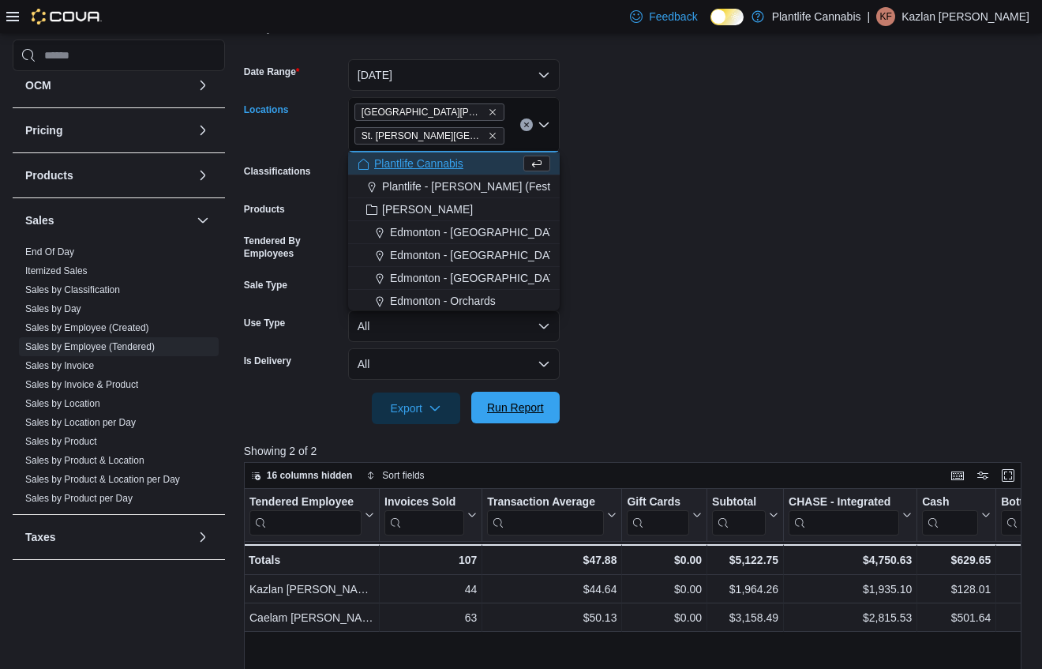
drag, startPoint x: 617, startPoint y: 367, endPoint x: 531, endPoint y: 418, distance: 99.8
click at [609, 373] on form "Date Range [DATE] Locations [GEOGRAPHIC_DATA][PERSON_NAME] [GEOGRAPHIC_DATA][PE…" at bounding box center [637, 232] width 786 height 384
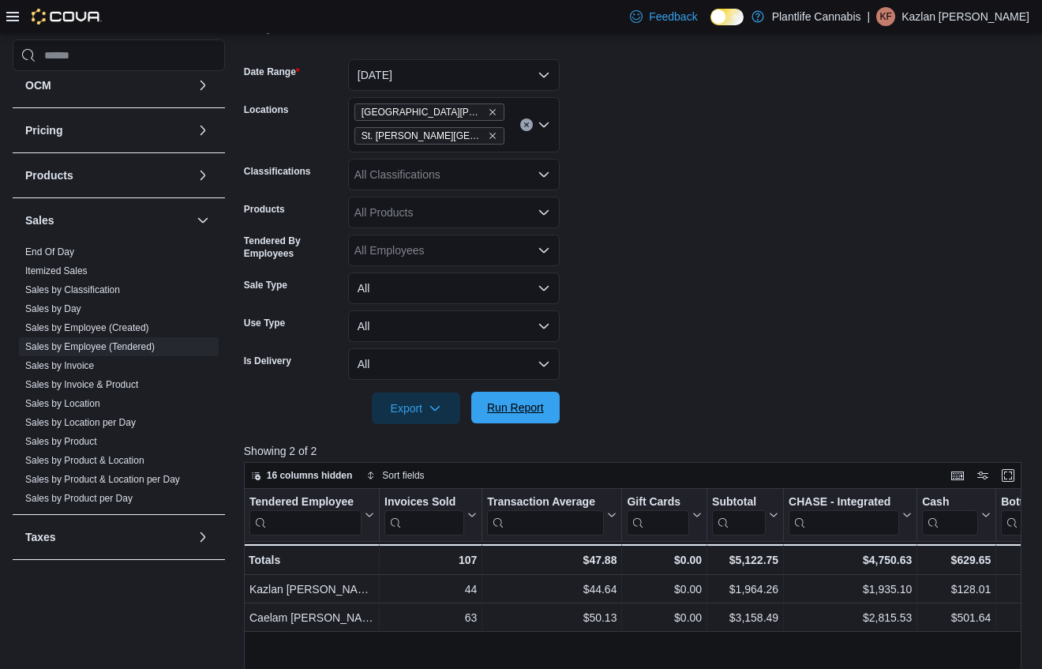
drag, startPoint x: 510, startPoint y: 423, endPoint x: 557, endPoint y: 393, distance: 55.4
click at [511, 422] on span "Run Report" at bounding box center [515, 408] width 69 height 32
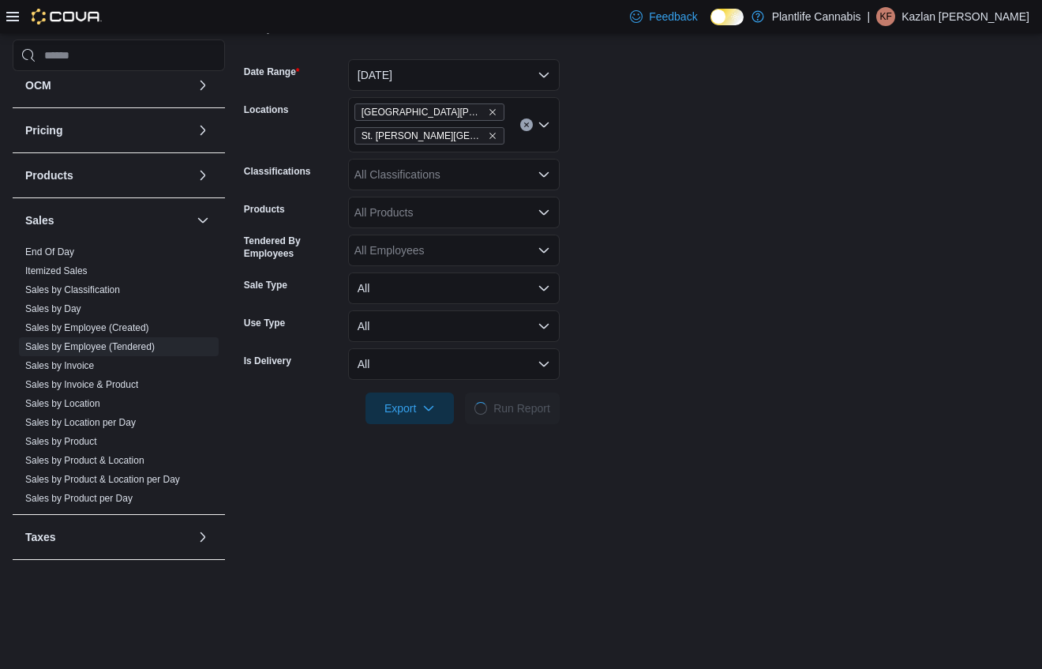
click at [629, 354] on form "Date Range [DATE] Locations [GEOGRAPHIC_DATA][PERSON_NAME] [GEOGRAPHIC_DATA][PE…" at bounding box center [637, 232] width 786 height 384
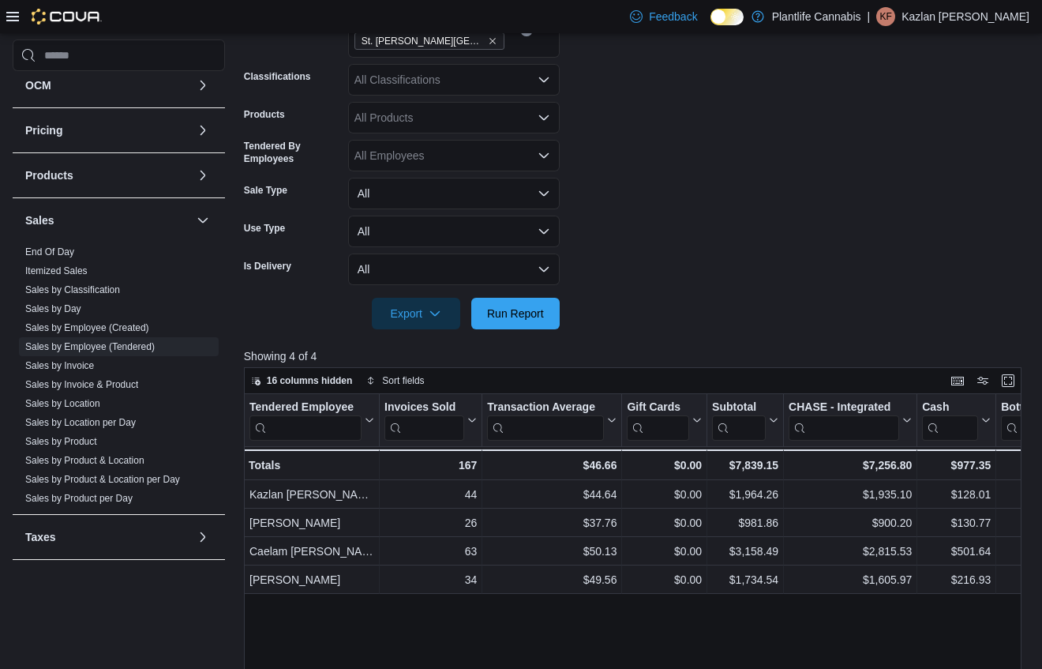
scroll to position [316, 0]
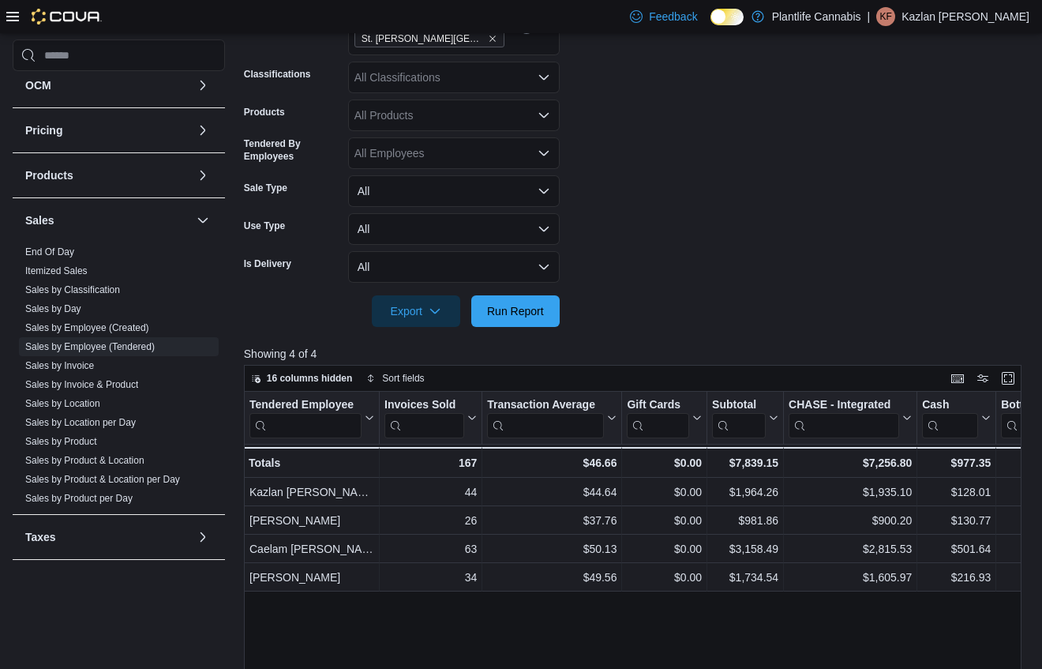
click at [734, 190] on form "Date Range [DATE] Locations [GEOGRAPHIC_DATA][PERSON_NAME] [GEOGRAPHIC_DATA][PE…" at bounding box center [637, 135] width 786 height 384
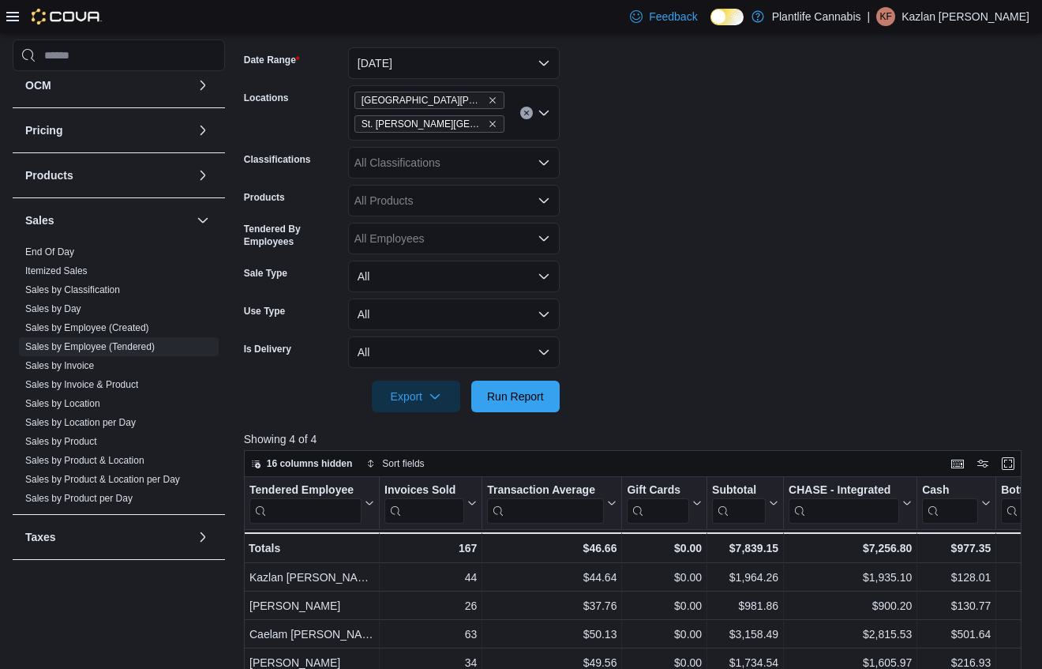
scroll to position [225, 0]
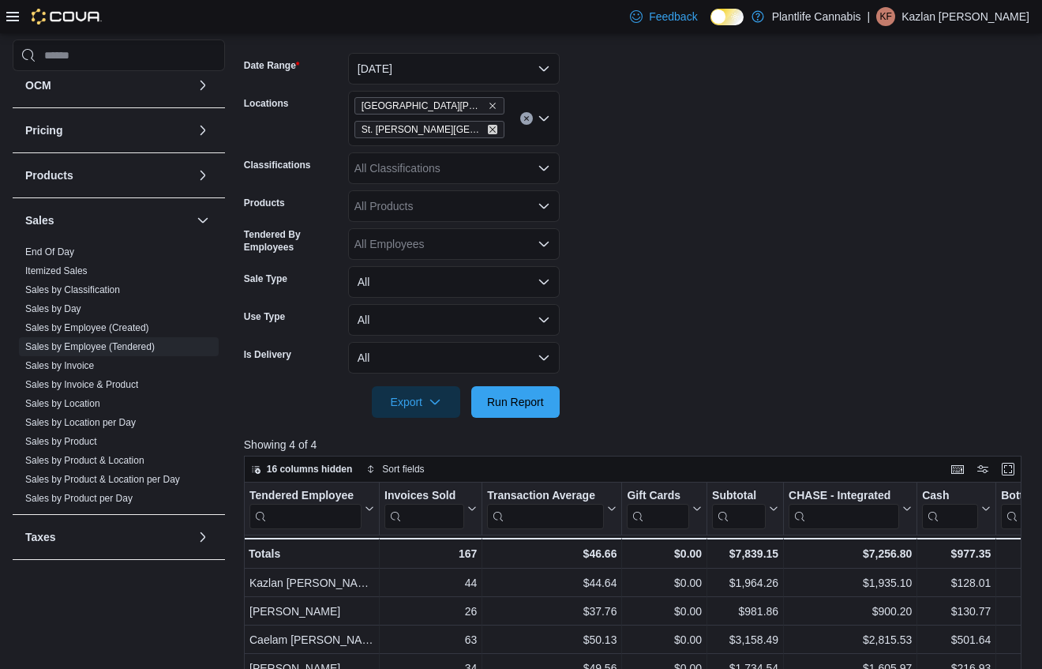
click at [488, 132] on icon "Remove St. Albert - Jensen Lakes from selection in this group" at bounding box center [492, 129] width 9 height 9
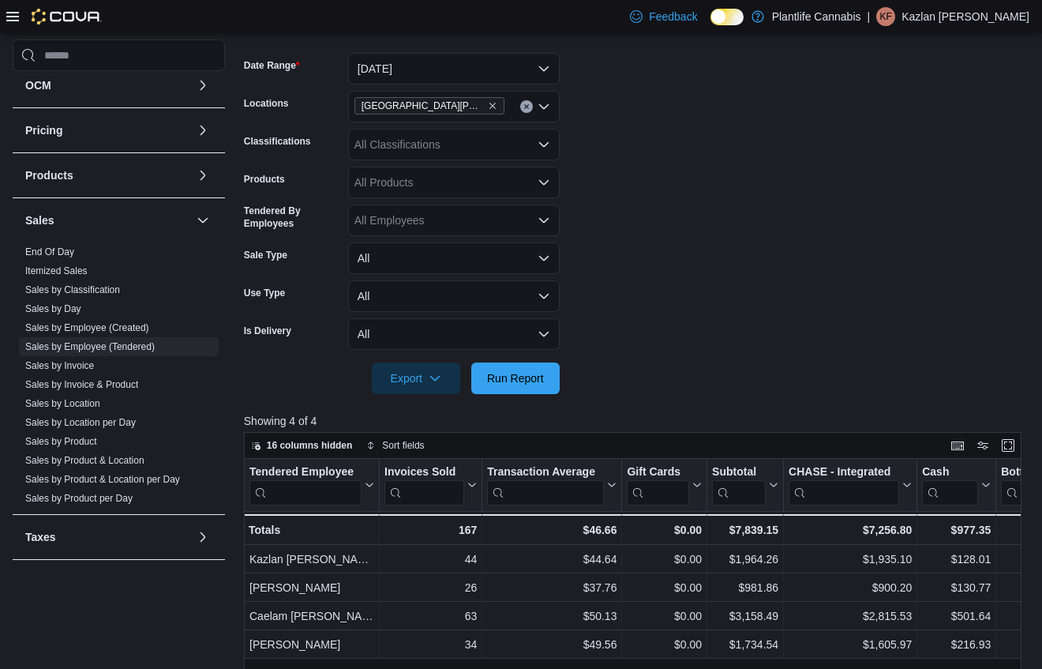
drag, startPoint x: 579, startPoint y: 123, endPoint x: 550, endPoint y: 293, distance: 172.1
click at [579, 126] on form "Date Range [DATE] Locations [GEOGRAPHIC_DATA][PERSON_NAME] Ridge Classification…" at bounding box center [637, 214] width 786 height 360
click at [527, 372] on span "Run Report" at bounding box center [515, 378] width 57 height 16
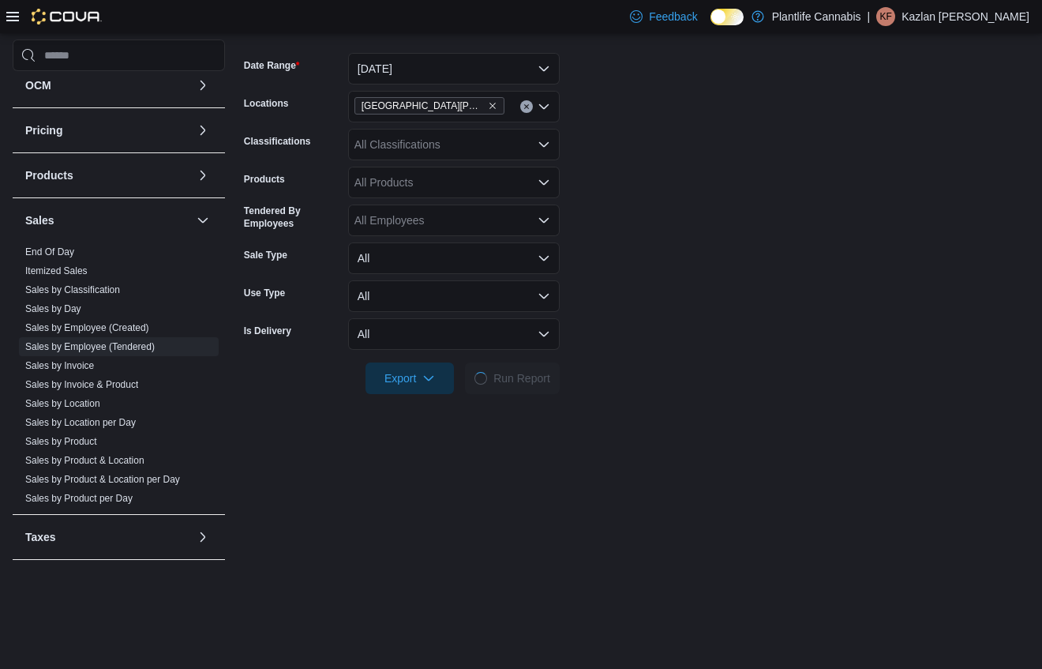
click at [790, 288] on form "Date Range [DATE] Locations [GEOGRAPHIC_DATA][PERSON_NAME] Ridge Classification…" at bounding box center [637, 214] width 786 height 360
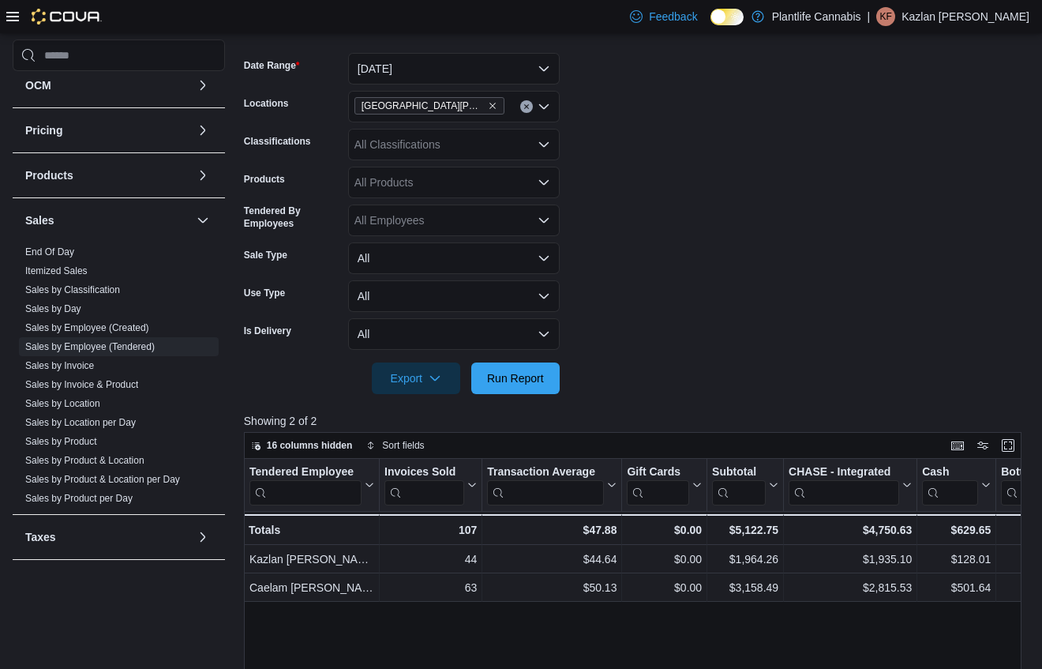
scroll to position [230, 0]
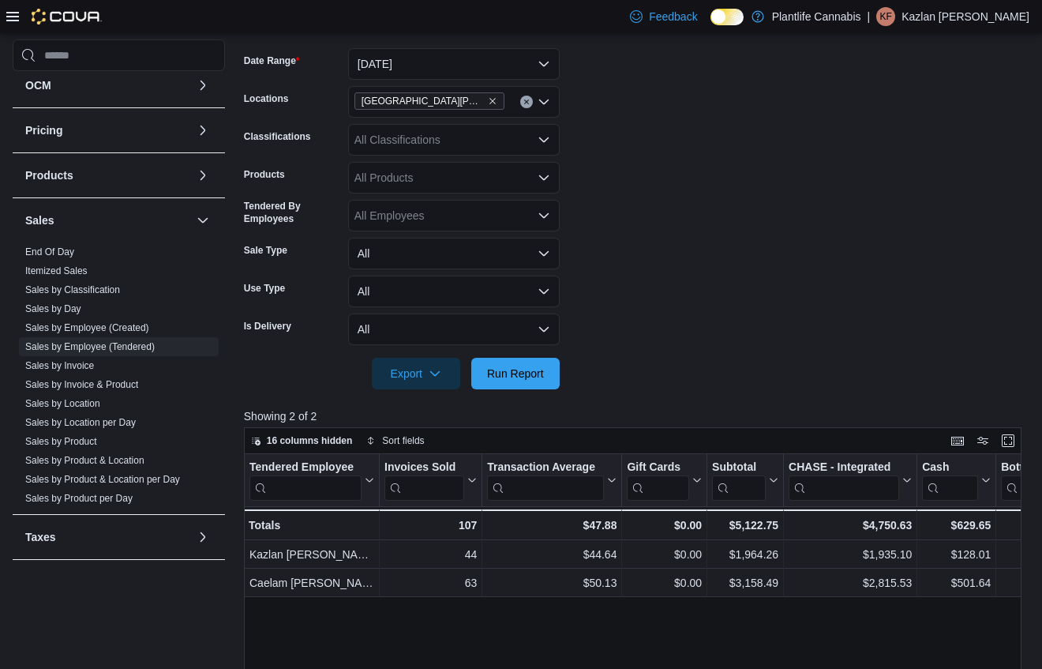
click at [940, 310] on form "Date Range [DATE] Locations [GEOGRAPHIC_DATA][PERSON_NAME] Ridge Classification…" at bounding box center [637, 209] width 786 height 360
click at [542, 371] on span "Run Report" at bounding box center [515, 373] width 57 height 16
